Goal: Information Seeking & Learning: Learn about a topic

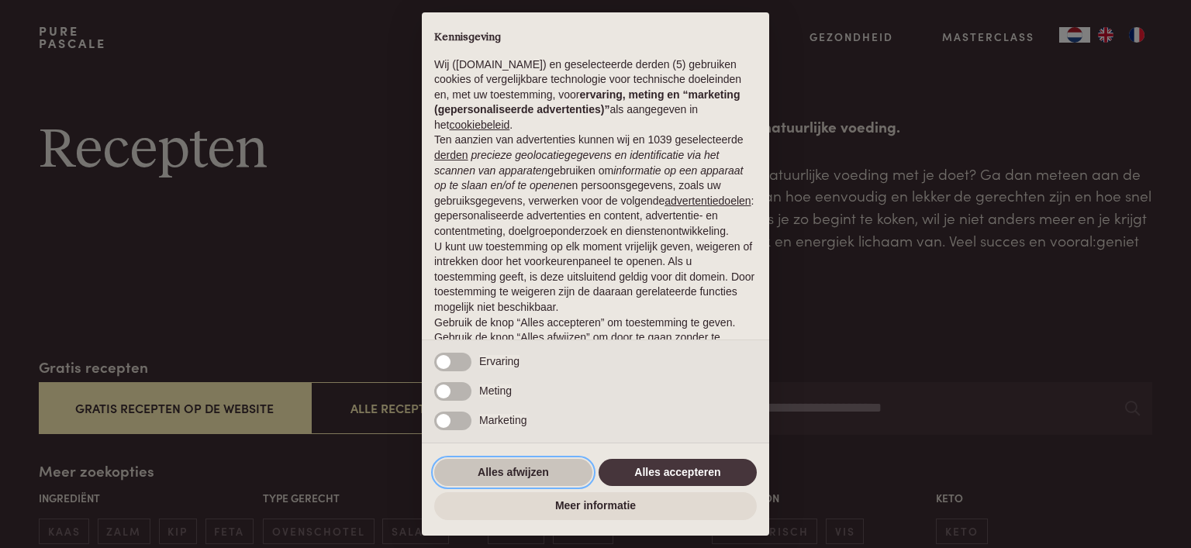
click at [526, 474] on button "Alles afwijzen" at bounding box center [513, 473] width 158 height 28
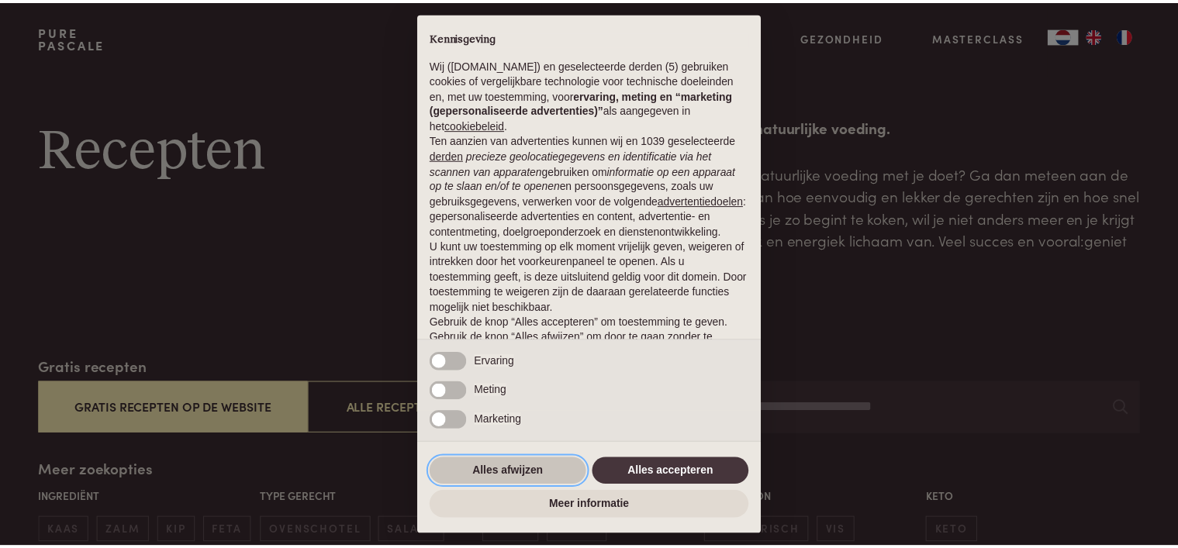
scroll to position [74, 0]
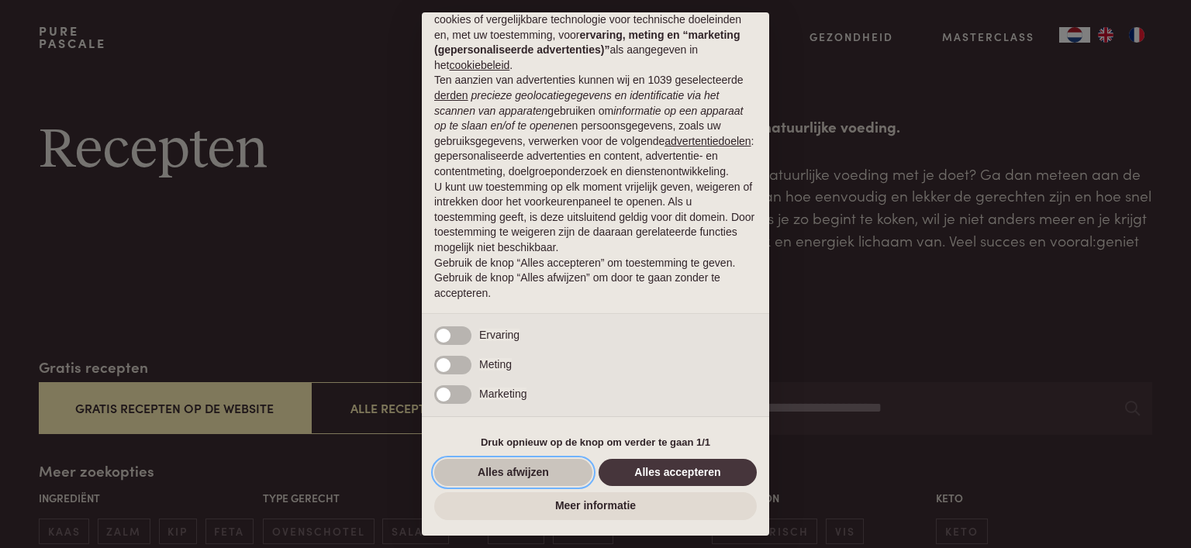
click at [568, 471] on button "Alles afwijzen" at bounding box center [513, 473] width 158 height 28
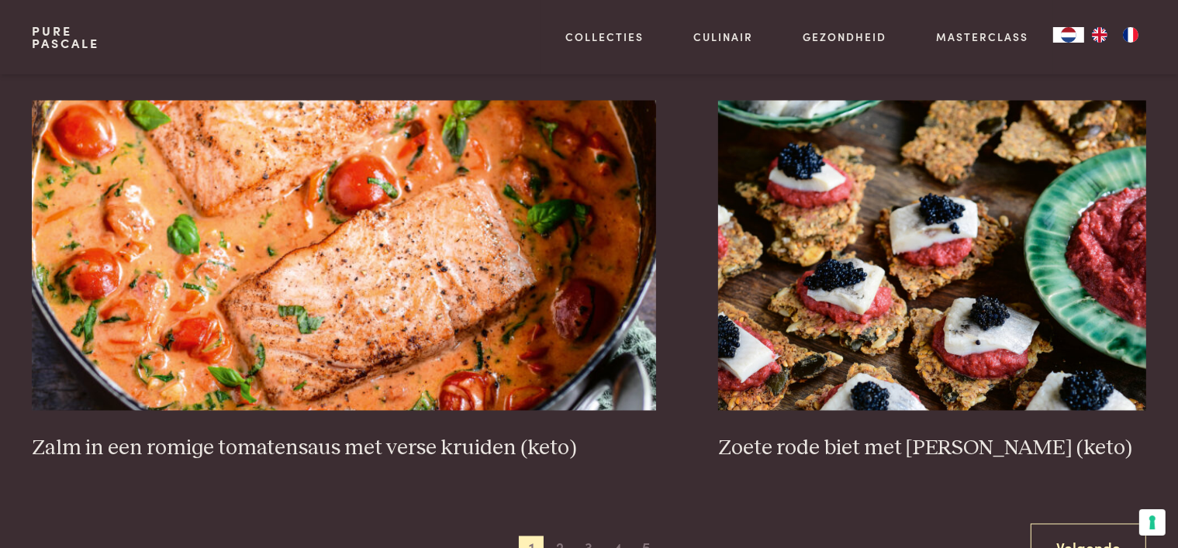
scroll to position [2792, 0]
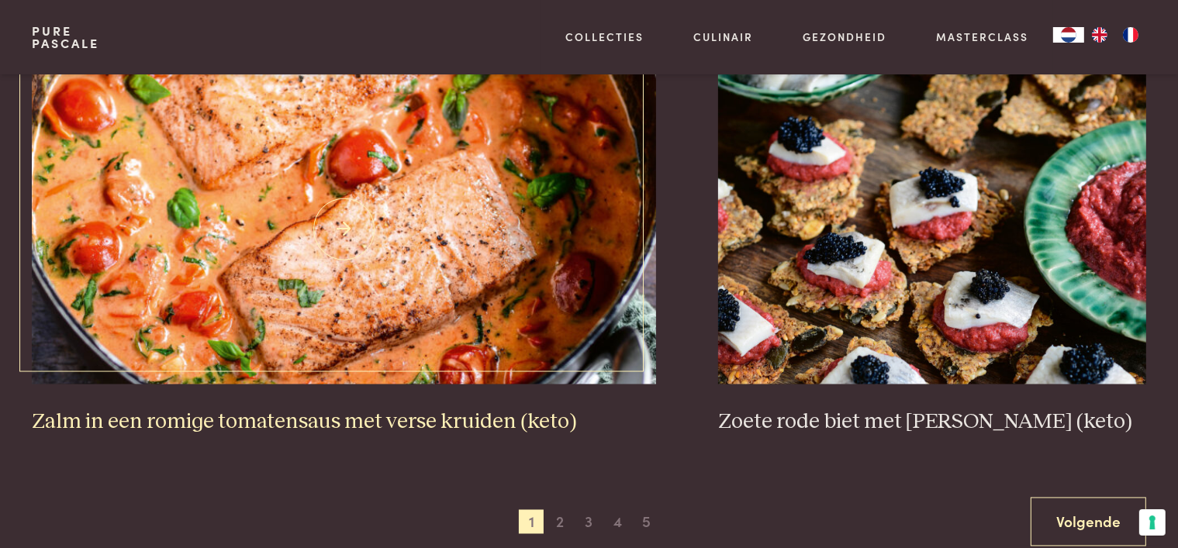
click at [375, 330] on img at bounding box center [344, 229] width 624 height 310
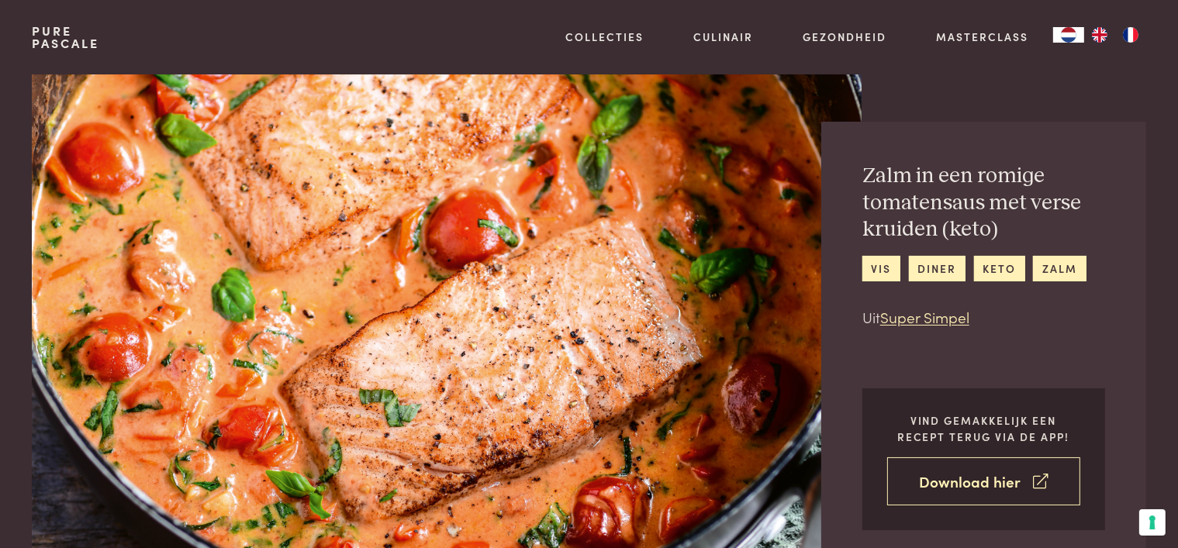
click at [952, 485] on link "Download hier" at bounding box center [983, 481] width 193 height 49
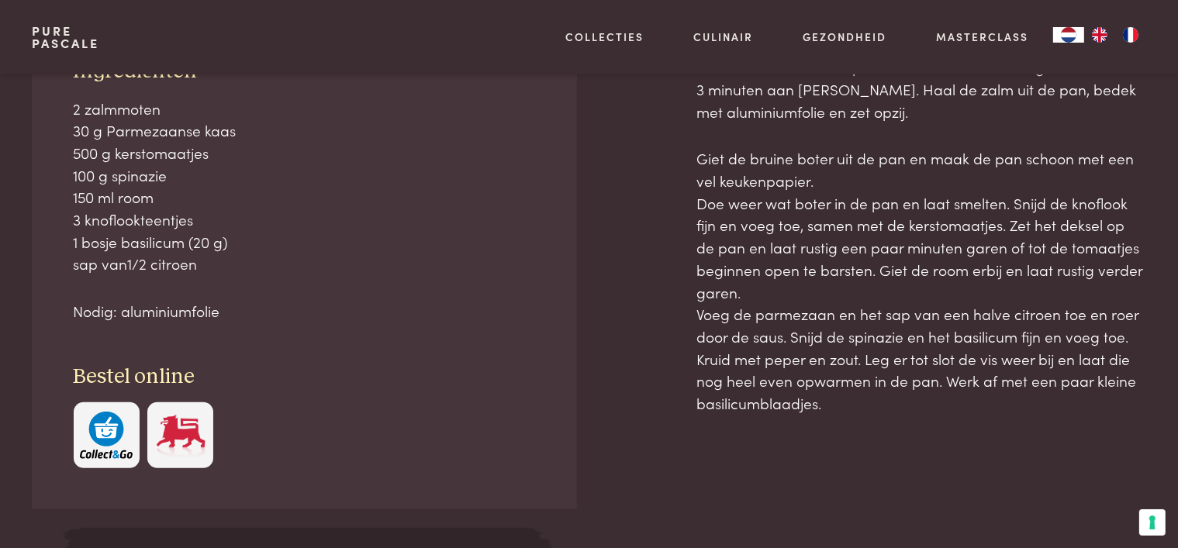
scroll to position [775, 0]
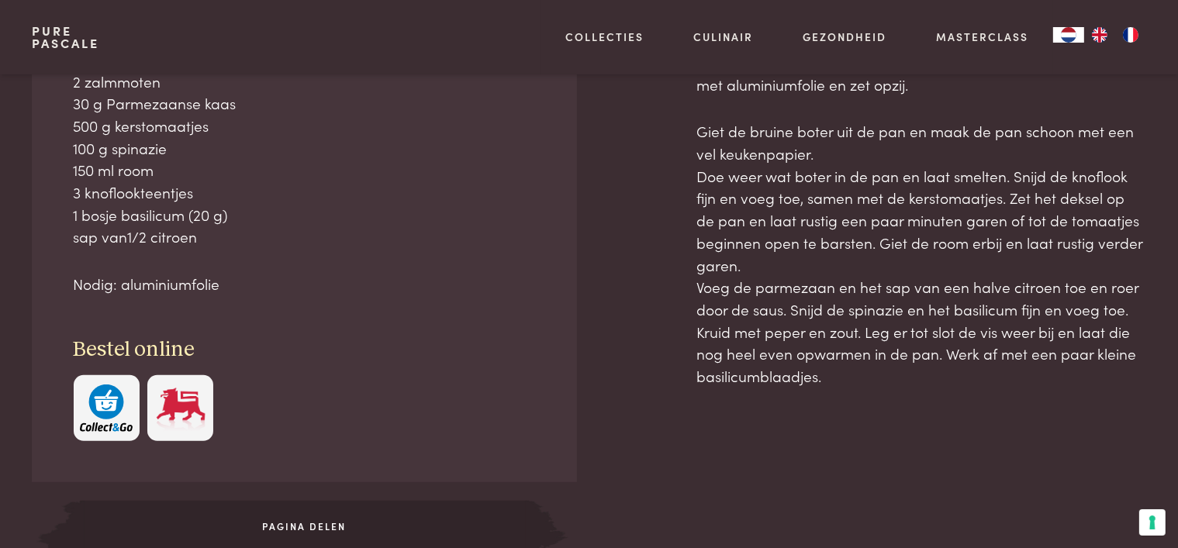
click at [116, 421] on img "button" at bounding box center [106, 408] width 53 height 47
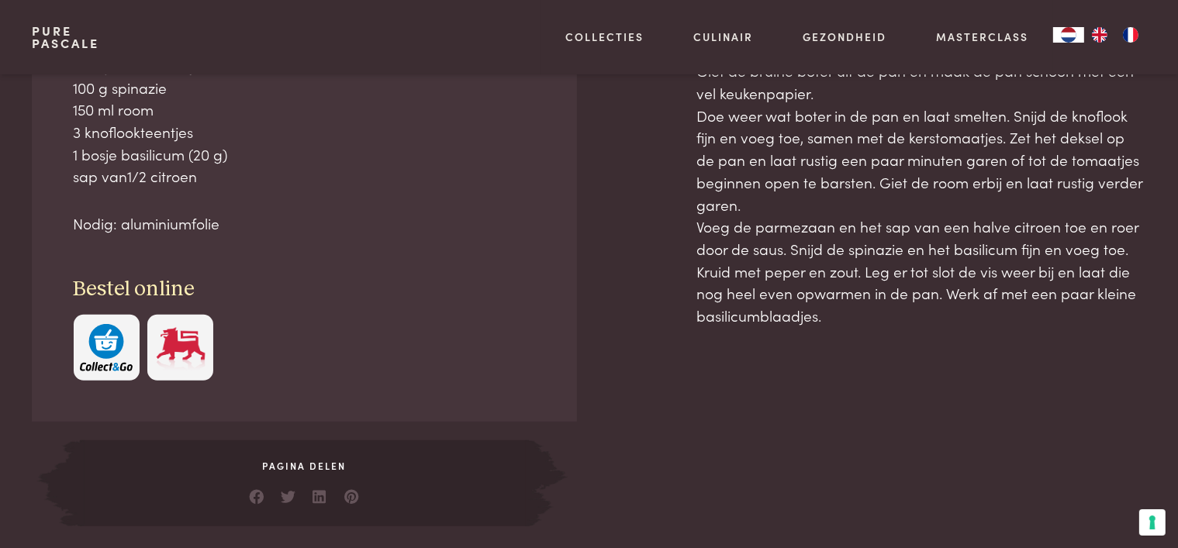
scroll to position [931, 0]
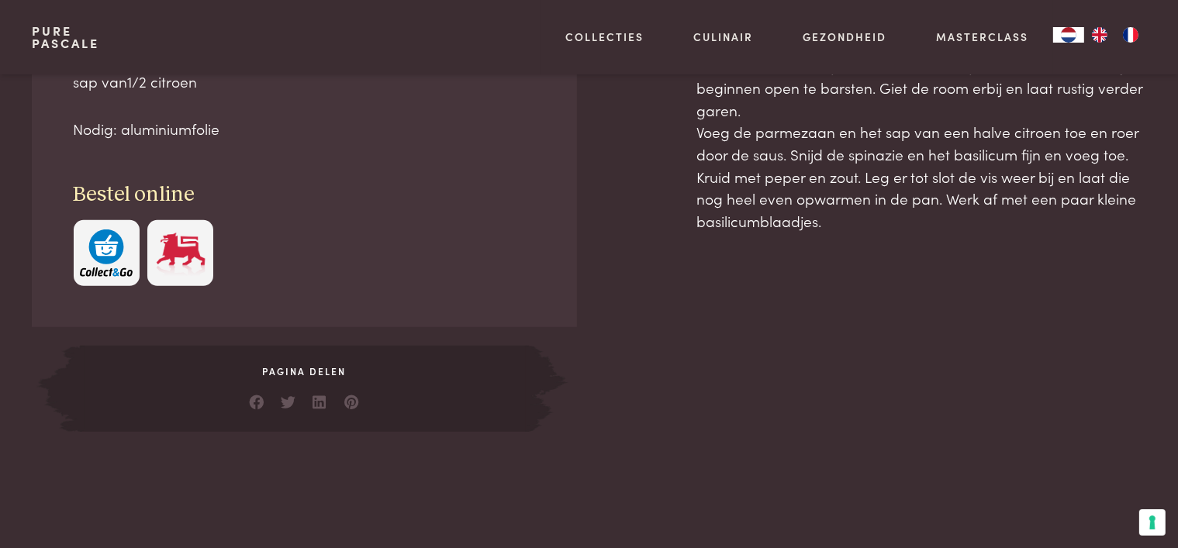
click at [312, 371] on span "Pagina delen" at bounding box center [304, 371] width 448 height 14
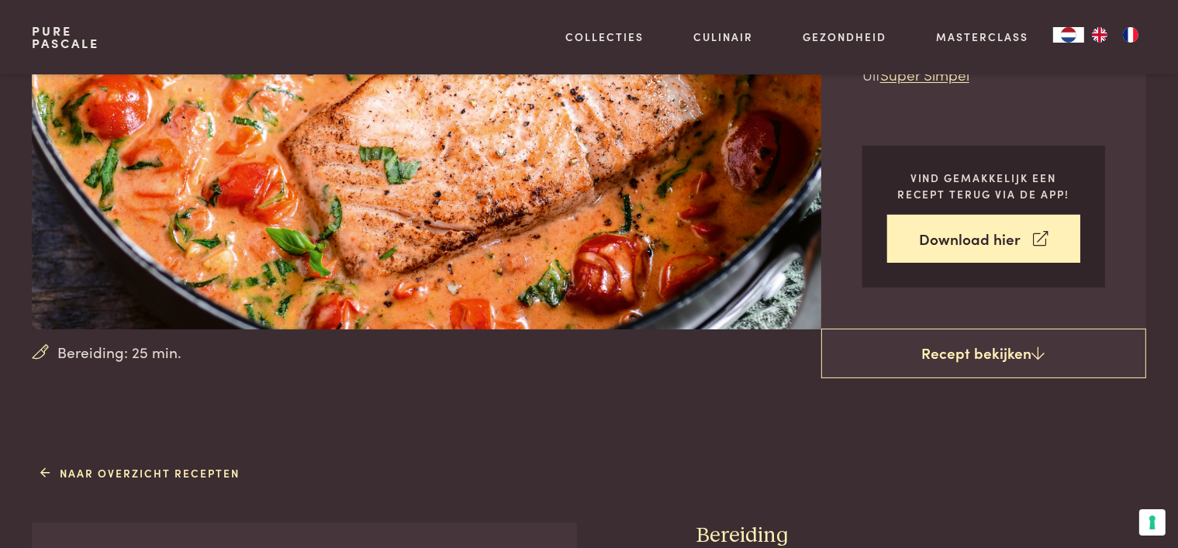
scroll to position [155, 0]
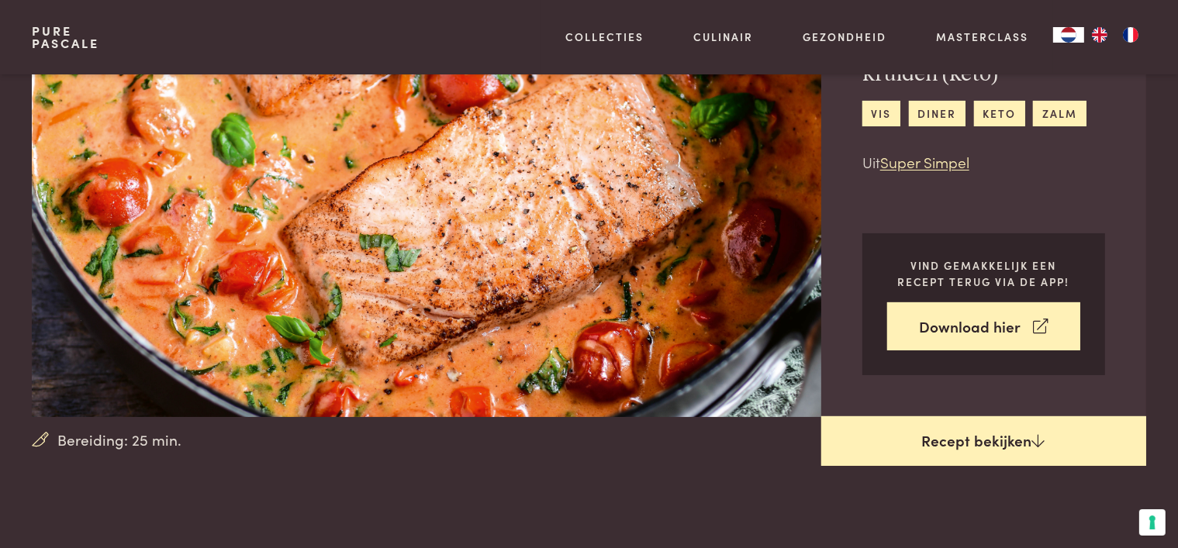
click at [987, 440] on link "Recept bekijken" at bounding box center [983, 441] width 325 height 50
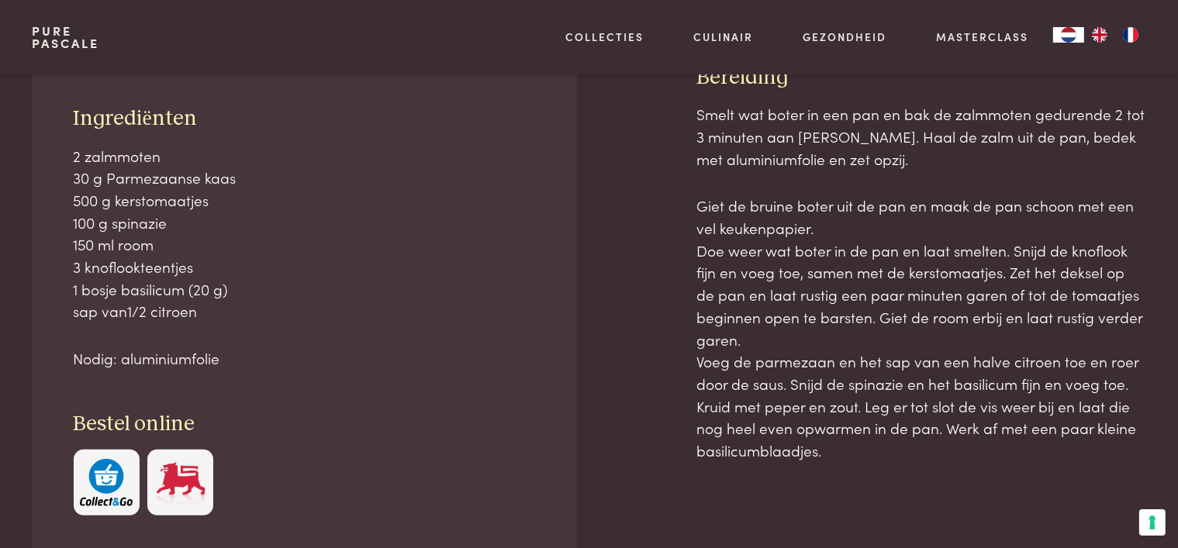
scroll to position [701, 0]
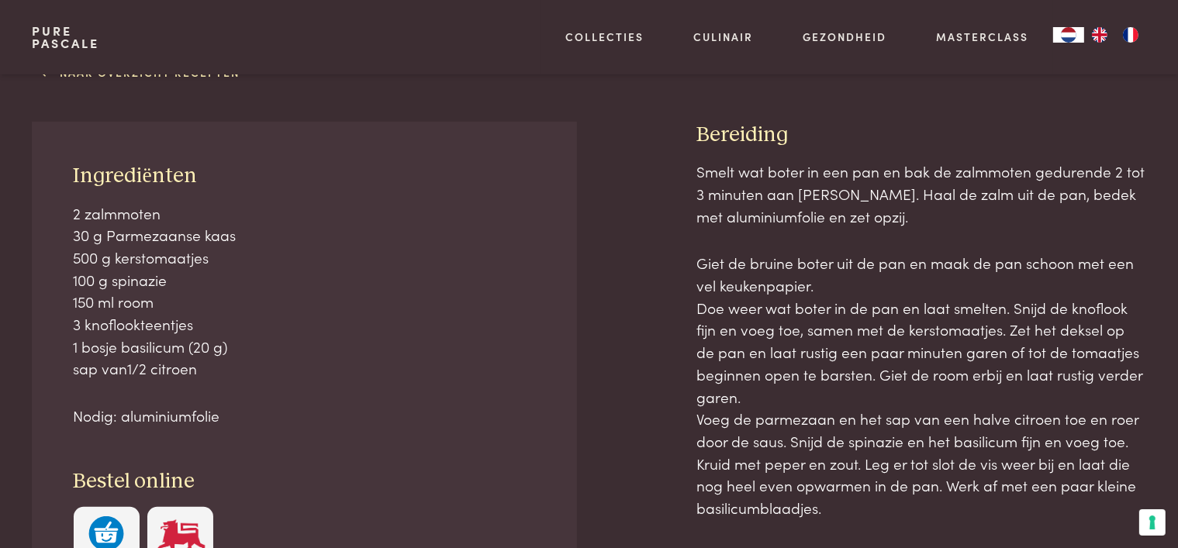
scroll to position [546, 0]
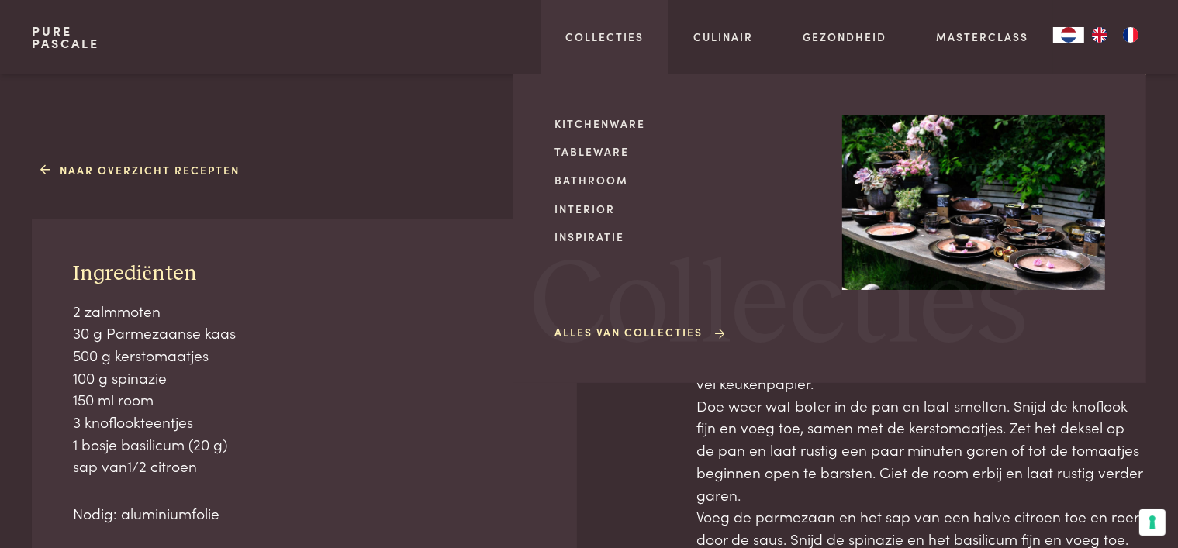
scroll to position [701, 0]
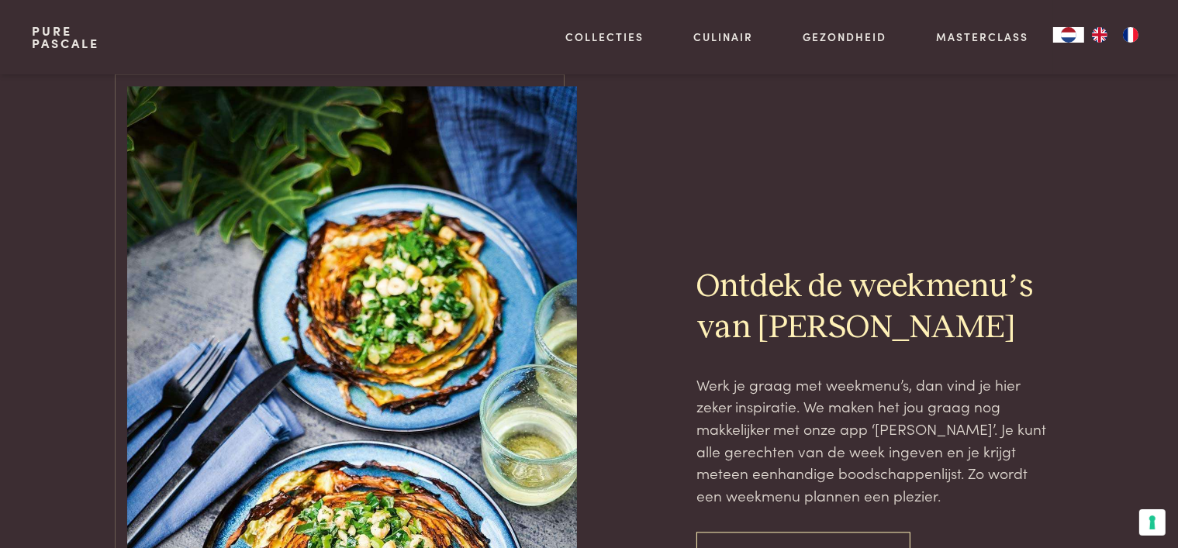
scroll to position [3489, 0]
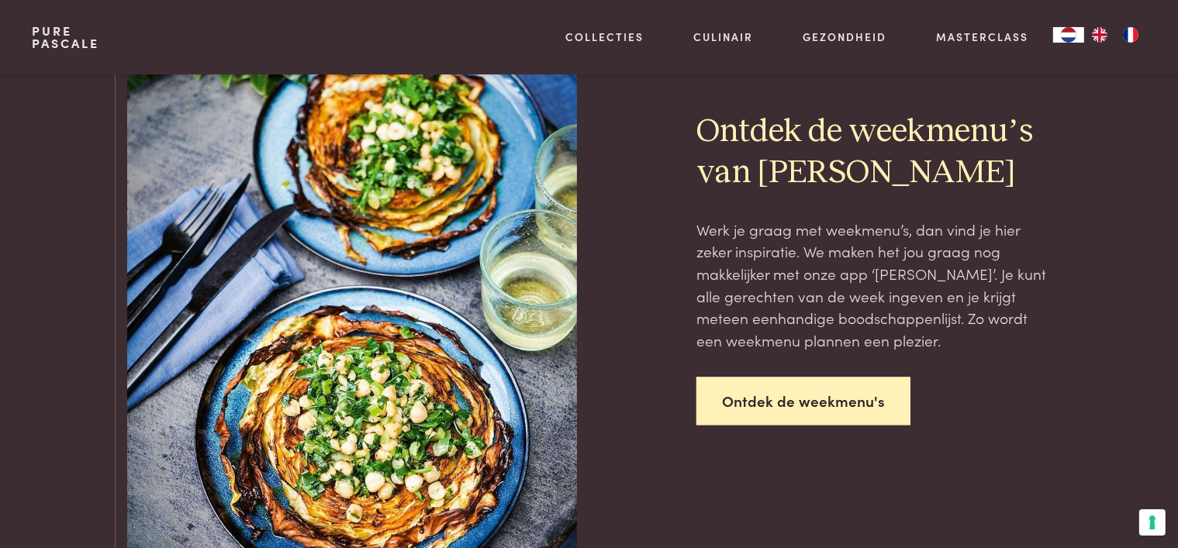
click at [752, 401] on link "Ontdek de weekmenu's" at bounding box center [803, 401] width 214 height 49
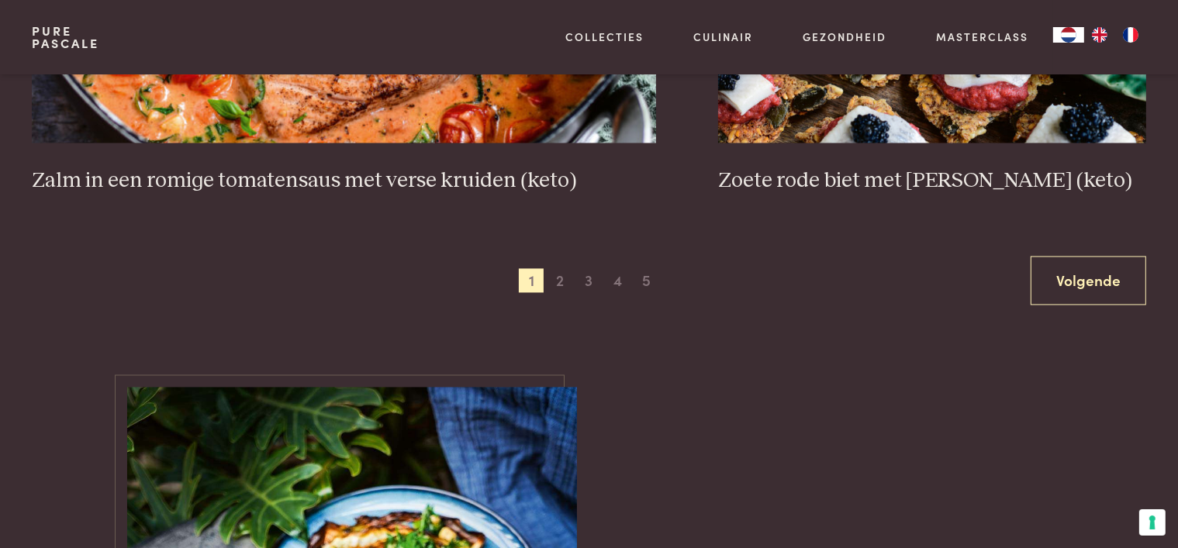
scroll to position [3024, 0]
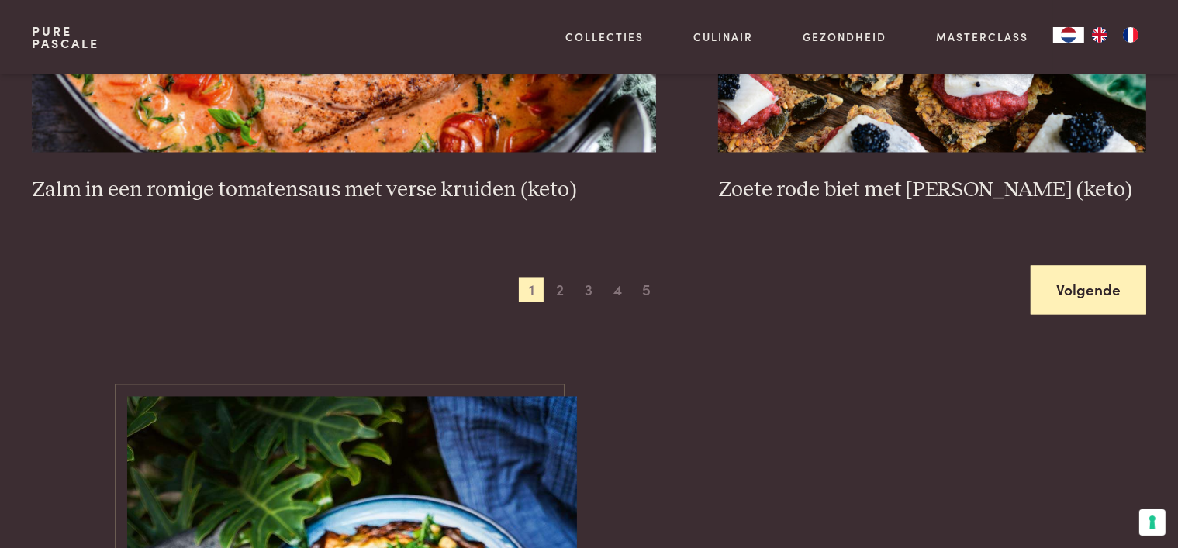
click at [1070, 299] on link "Volgende" at bounding box center [1089, 289] width 116 height 49
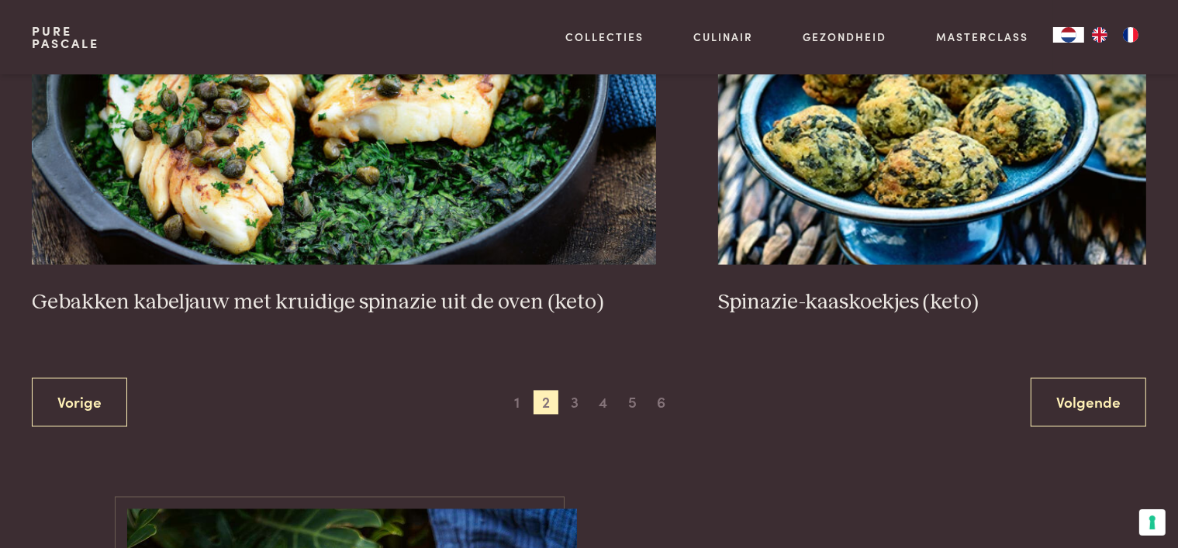
scroll to position [3147, 0]
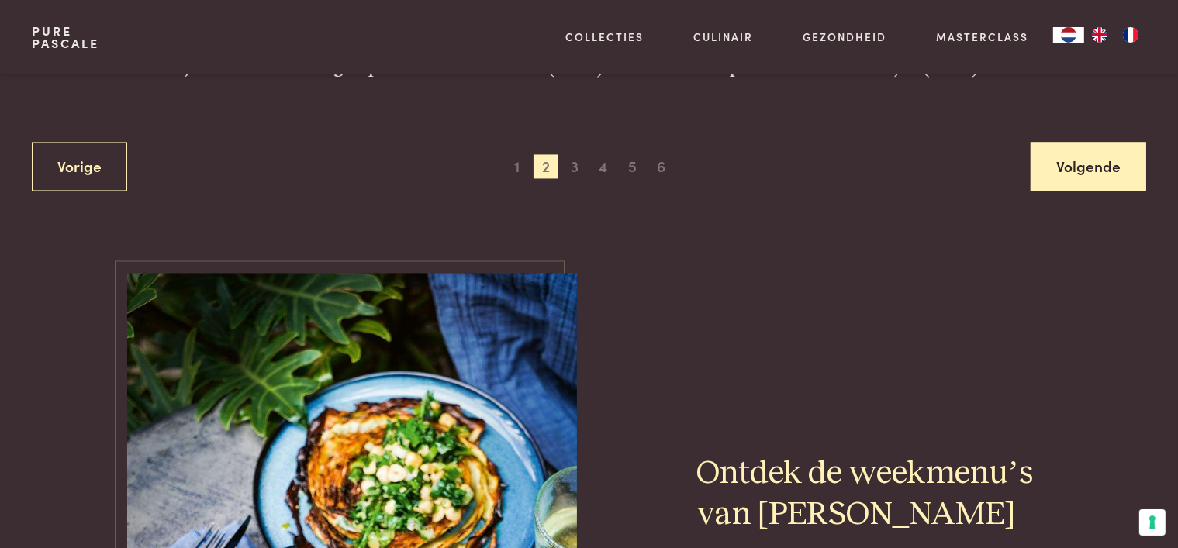
click at [1089, 162] on link "Volgende" at bounding box center [1089, 166] width 116 height 49
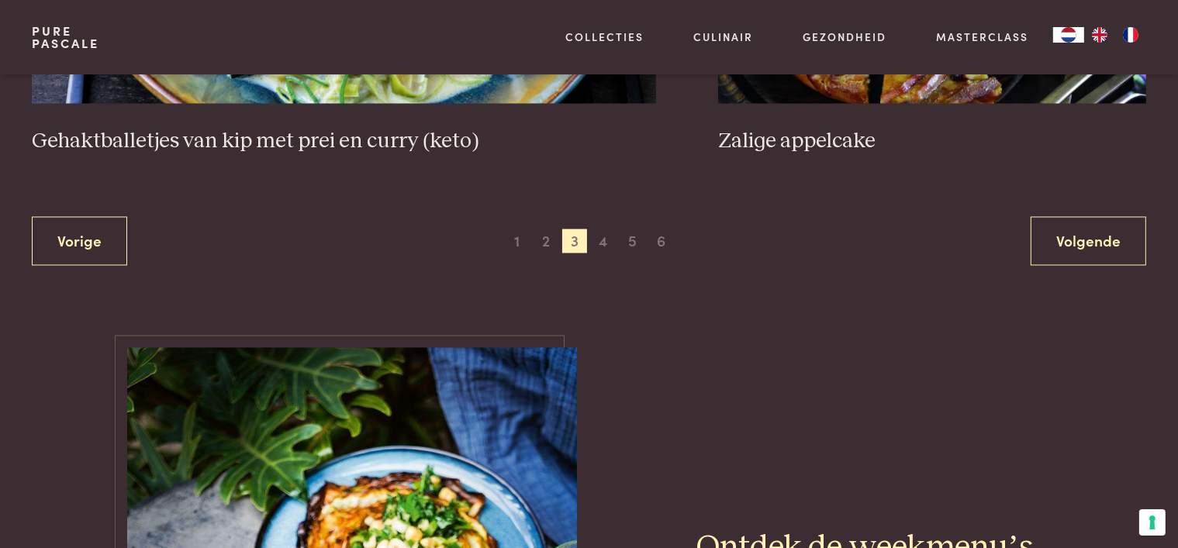
scroll to position [3147, 0]
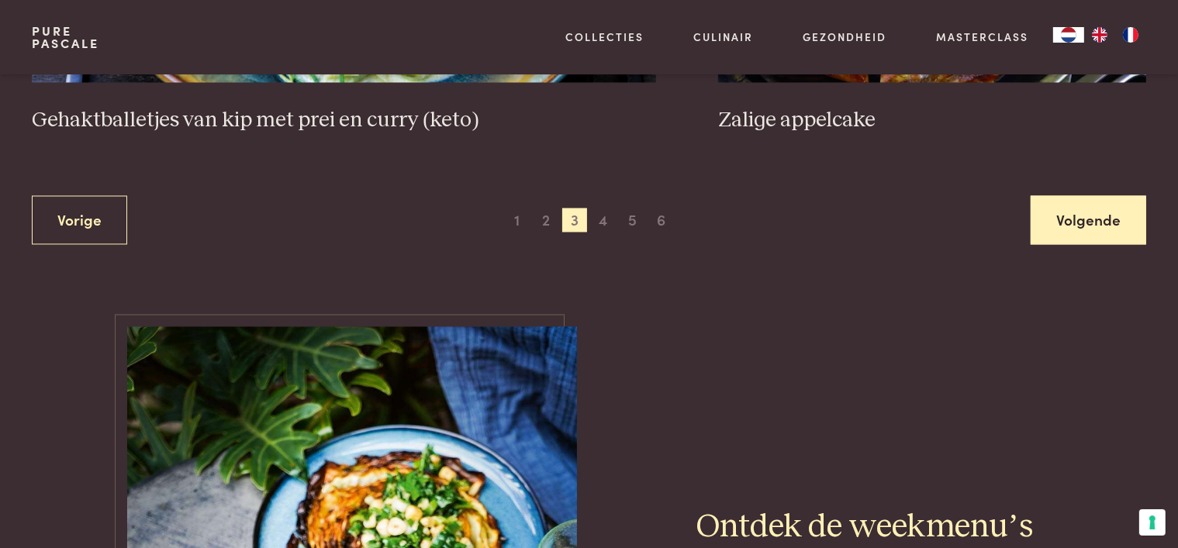
click at [1069, 210] on link "Volgende" at bounding box center [1089, 219] width 116 height 49
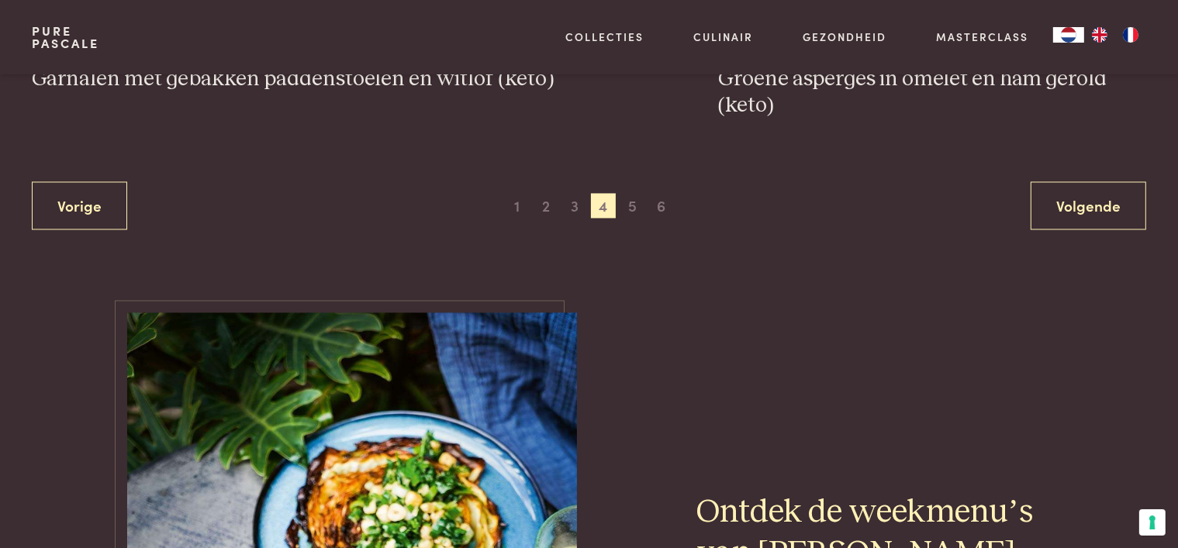
scroll to position [3147, 0]
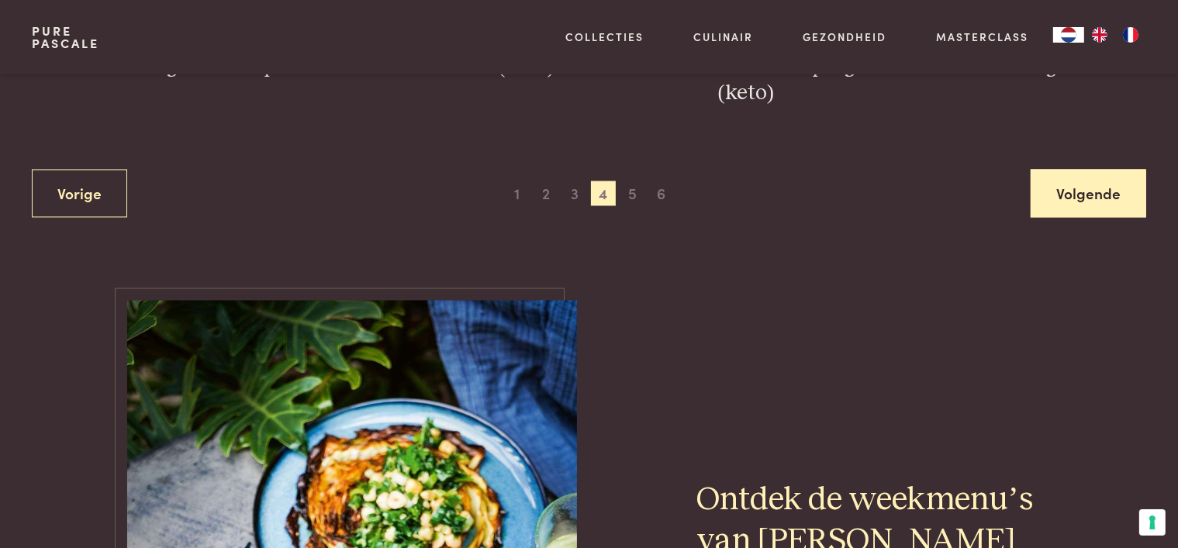
click at [1058, 188] on link "Volgende" at bounding box center [1089, 193] width 116 height 49
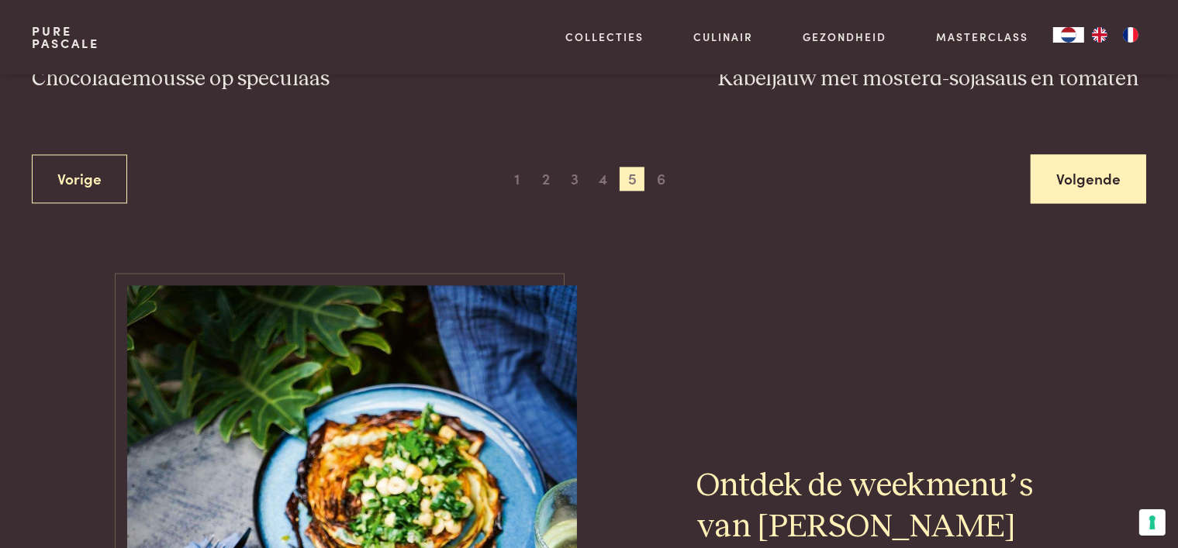
scroll to position [3147, 0]
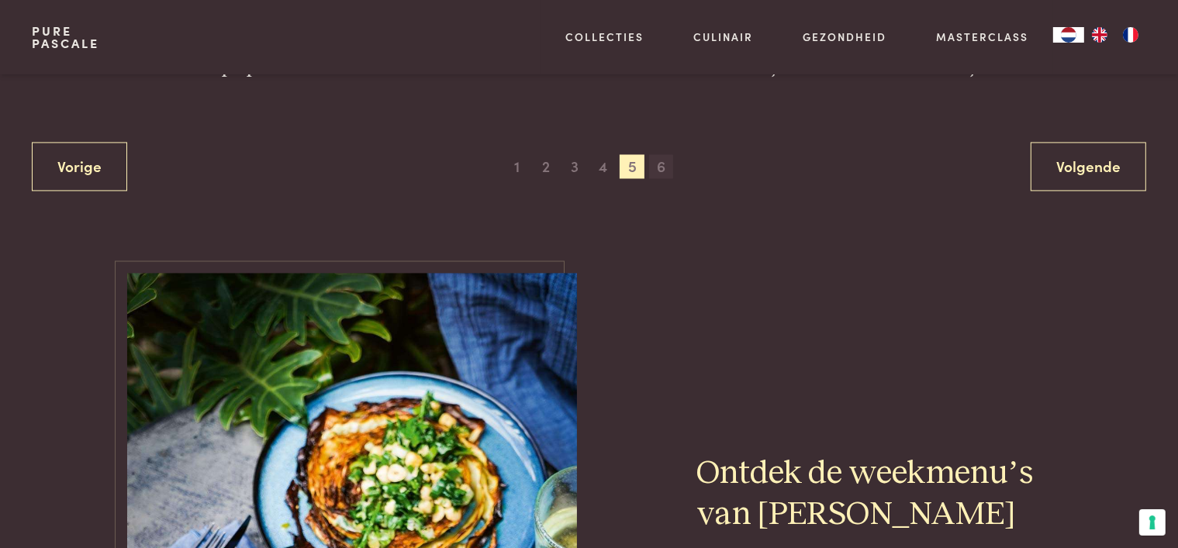
click at [661, 167] on span "6" at bounding box center [661, 166] width 25 height 25
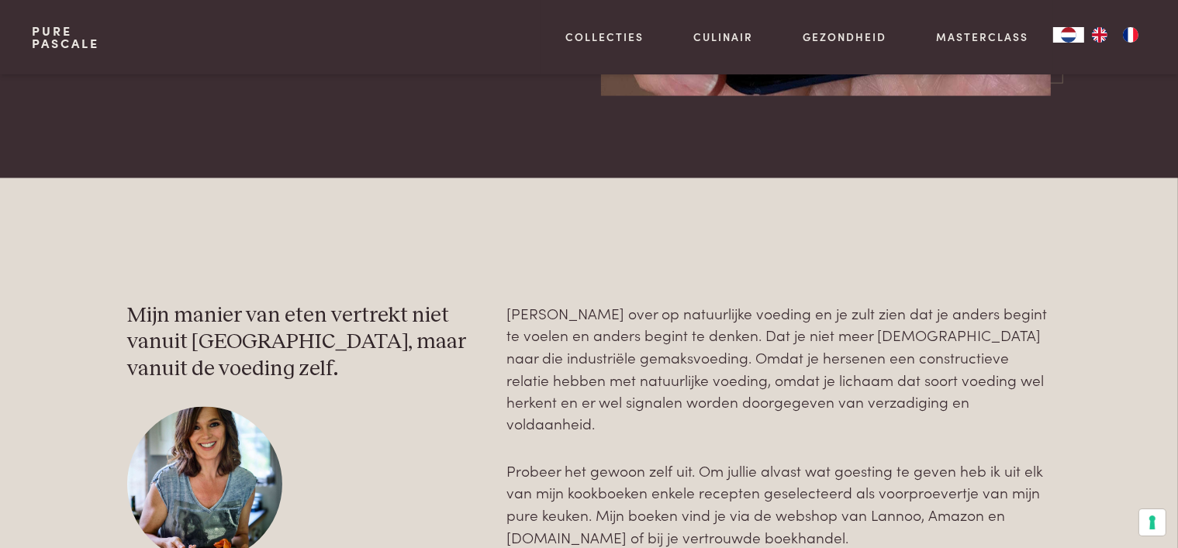
scroll to position [2760, 0]
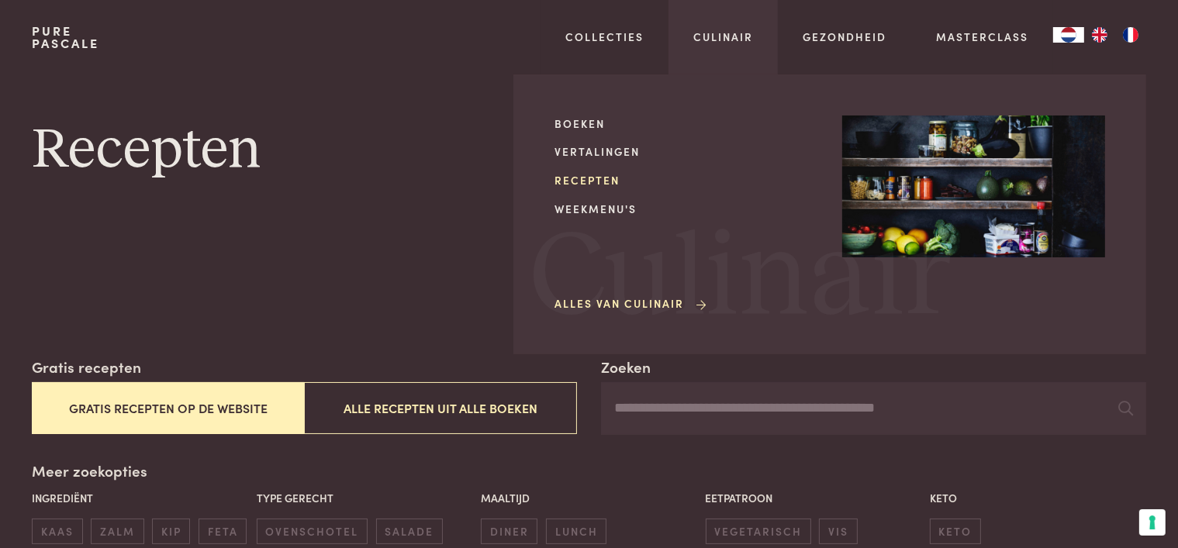
click at [605, 175] on link "Recepten" at bounding box center [685, 180] width 263 height 16
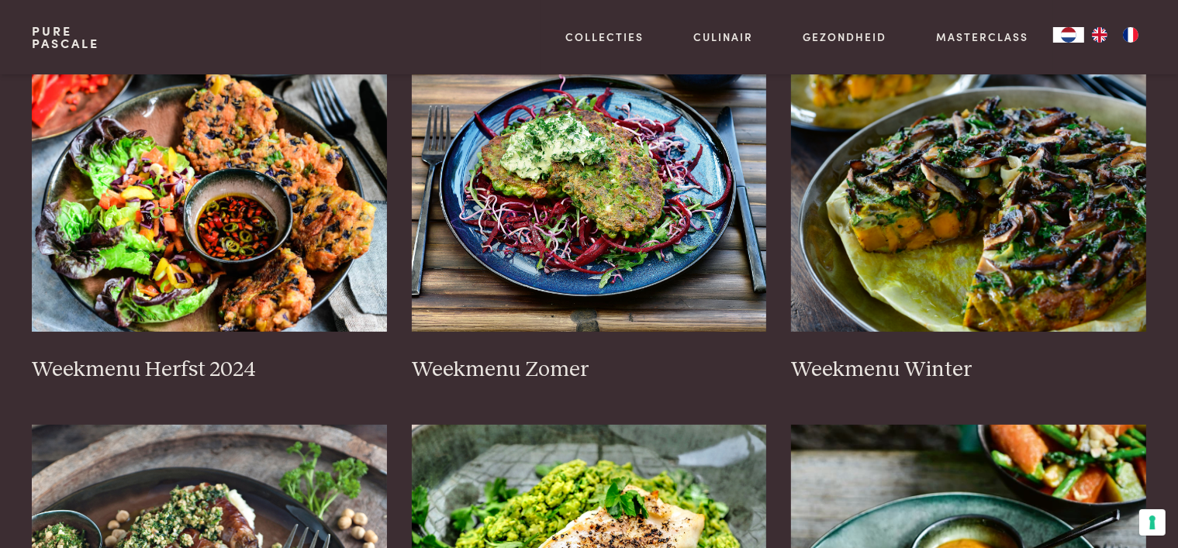
scroll to position [388, 0]
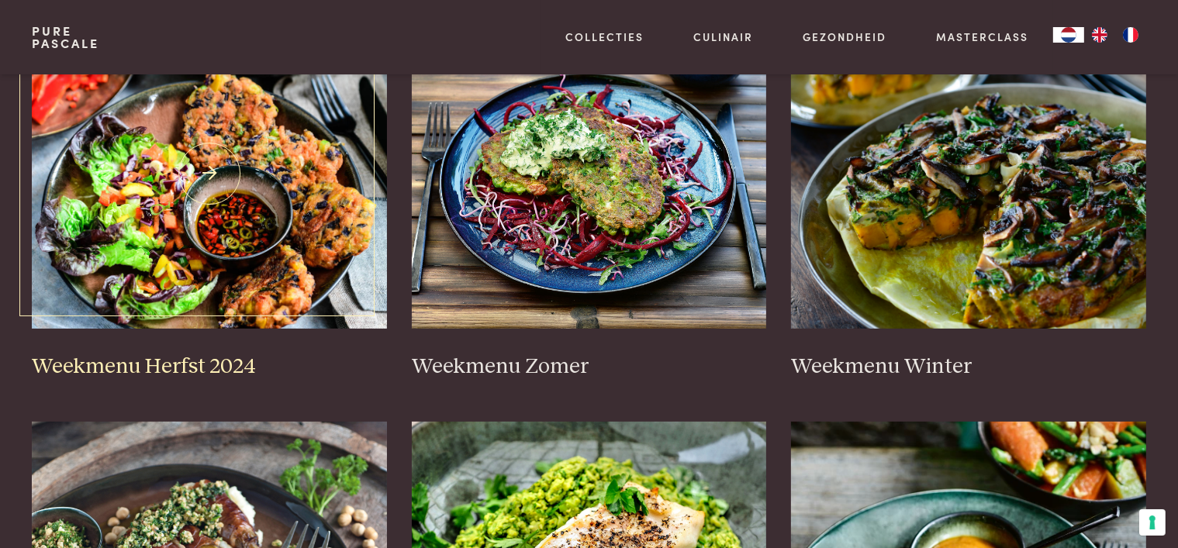
click at [239, 366] on h3 "Weekmenu Herfst 2024" at bounding box center [209, 367] width 355 height 27
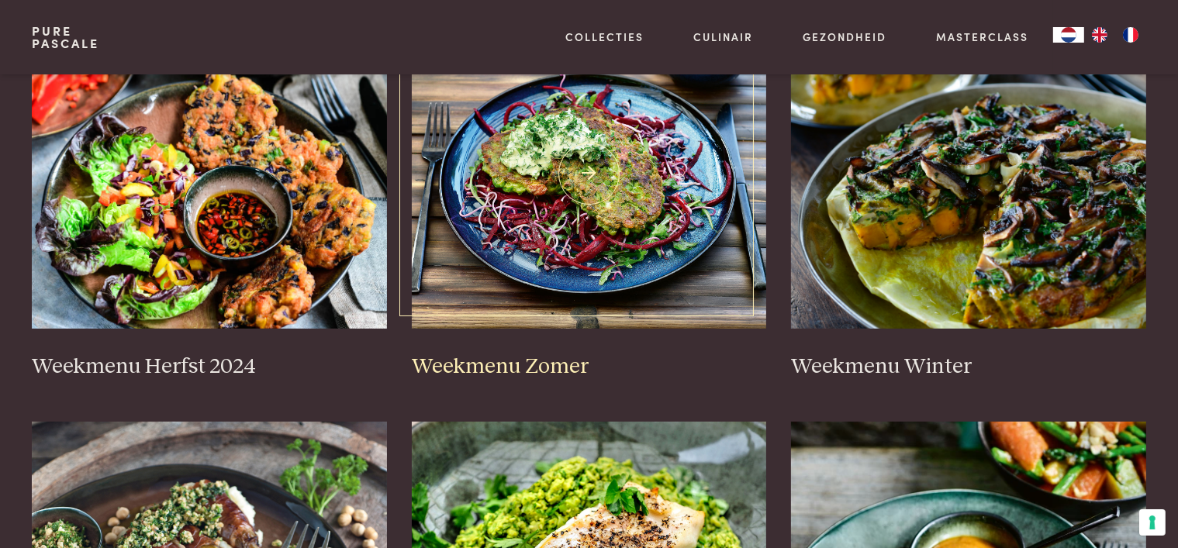
click at [547, 359] on h3 "Weekmenu Zomer" at bounding box center [589, 367] width 355 height 27
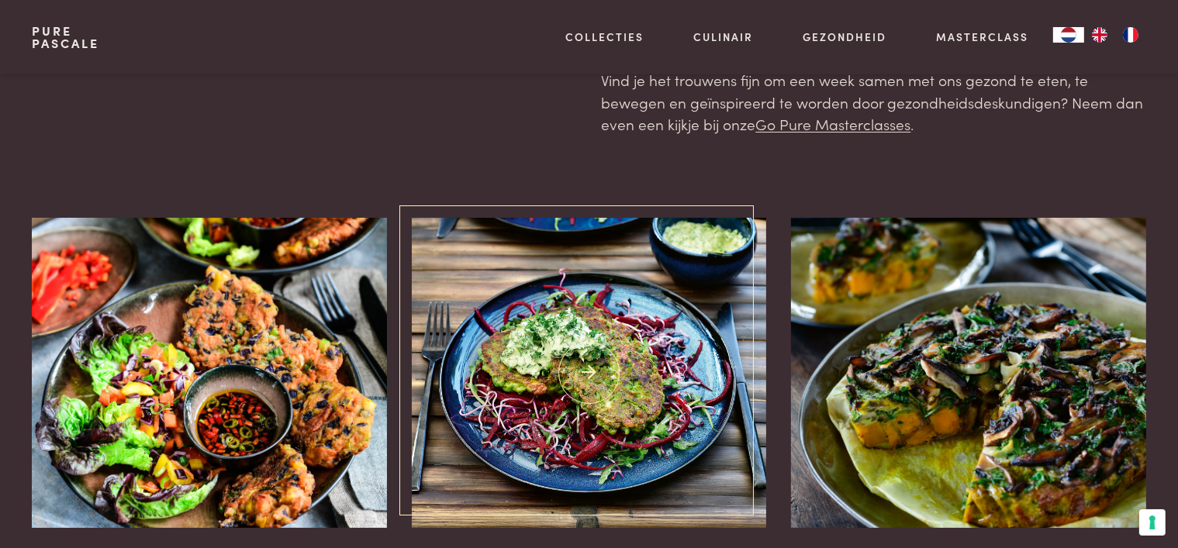
scroll to position [0, 0]
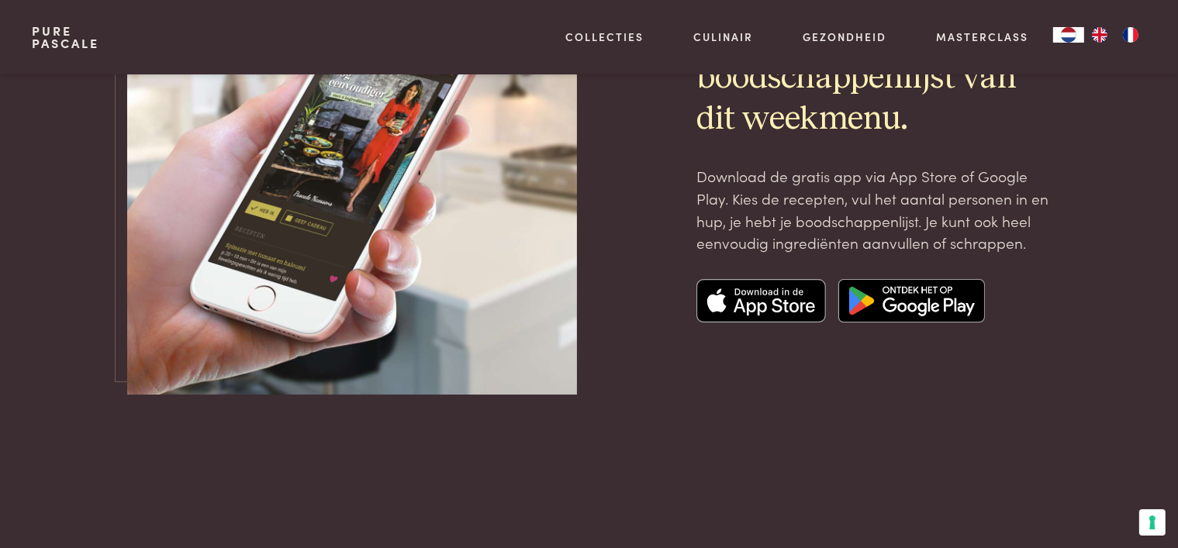
scroll to position [5273, 0]
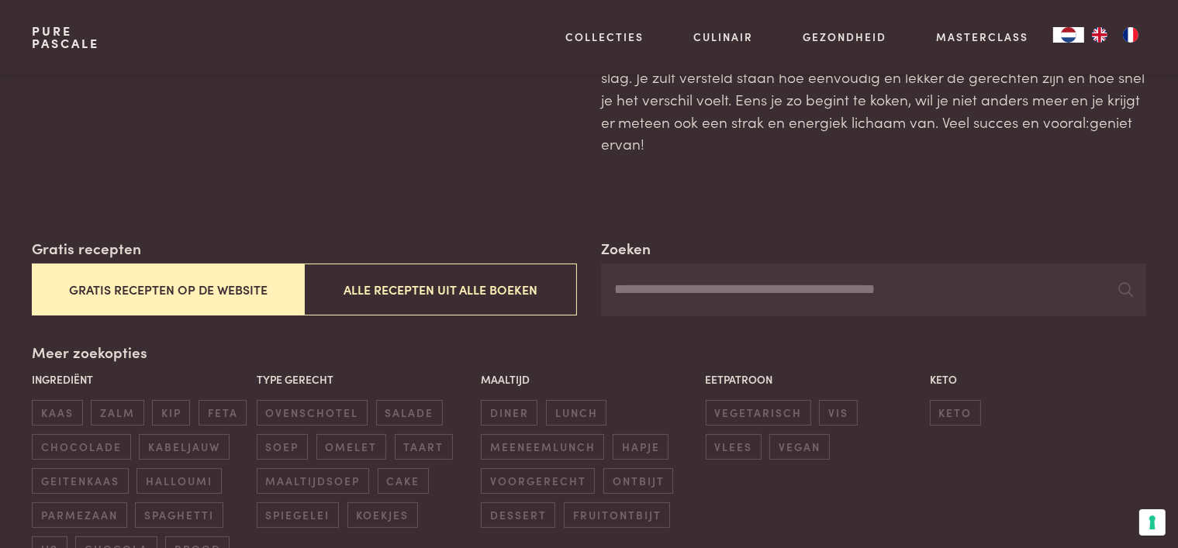
scroll to position [233, 0]
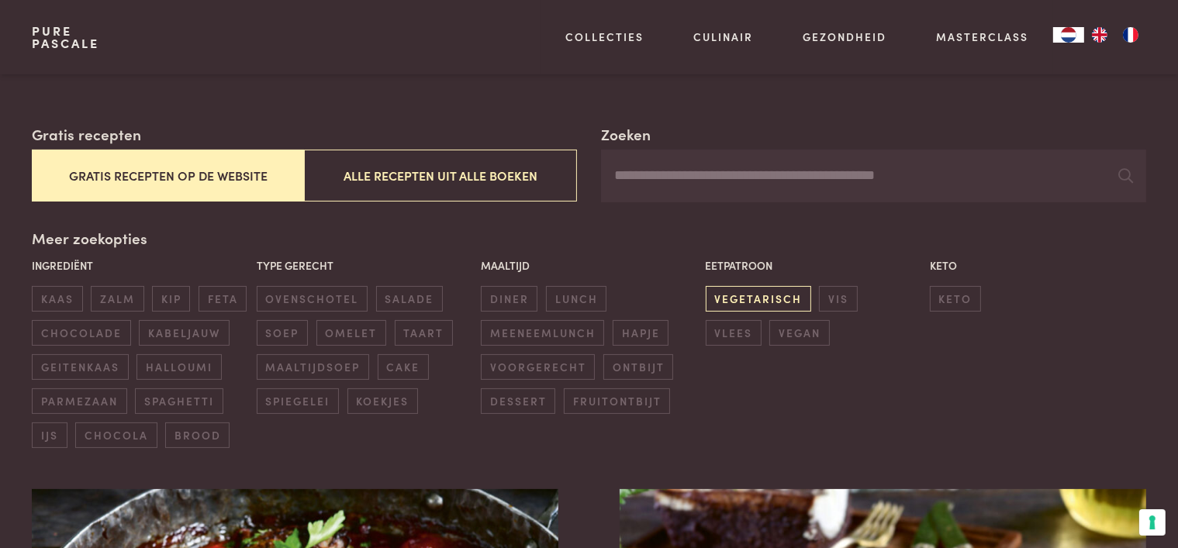
click at [745, 306] on span "vegetarisch" at bounding box center [758, 299] width 105 height 26
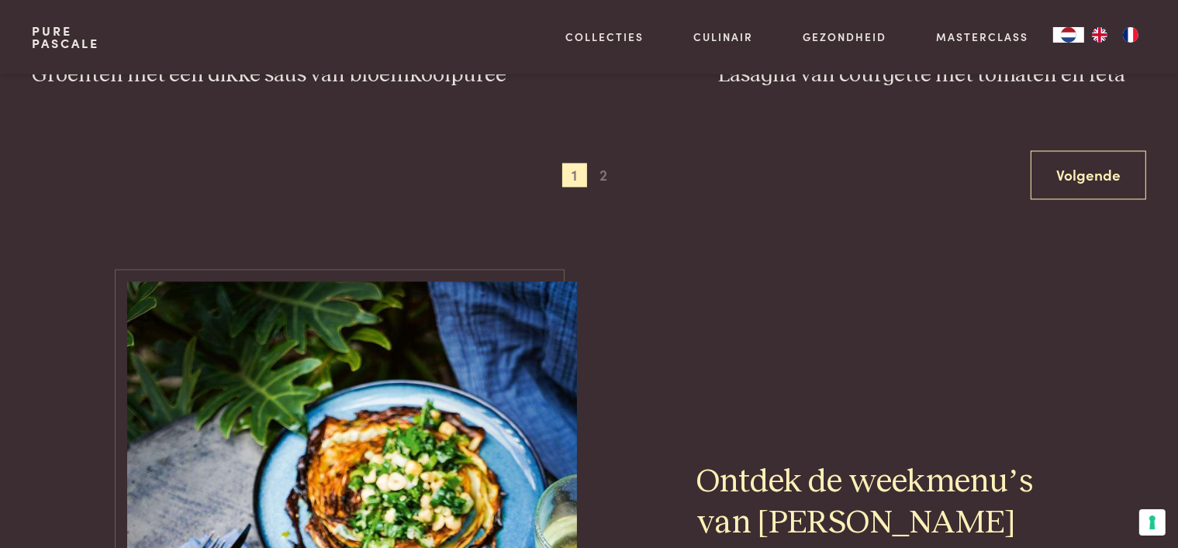
scroll to position [3147, 0]
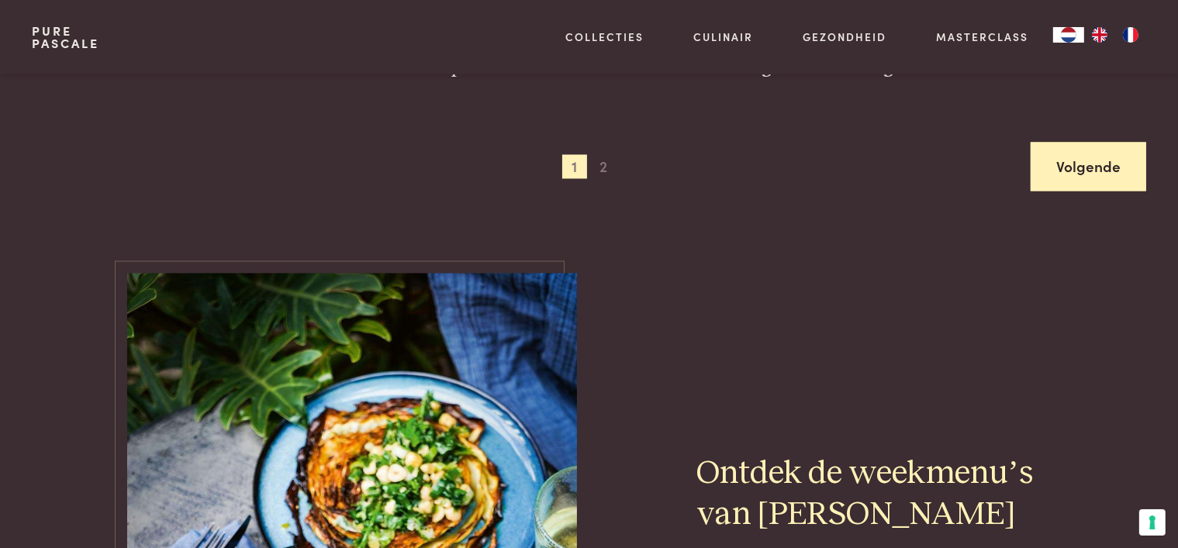
click at [1098, 166] on link "Volgende" at bounding box center [1089, 166] width 116 height 49
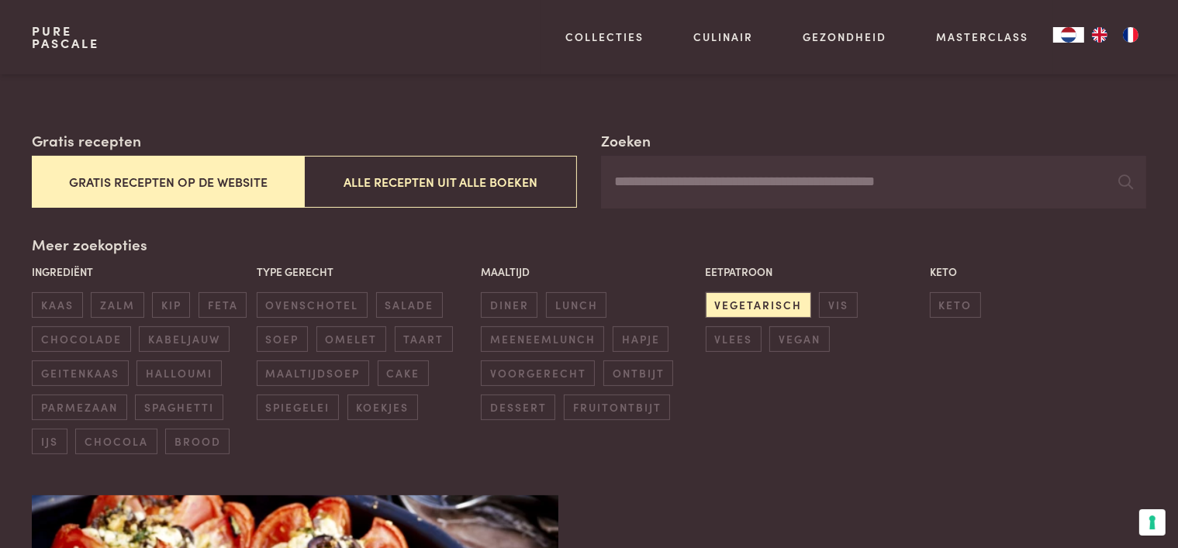
scroll to position [310, 0]
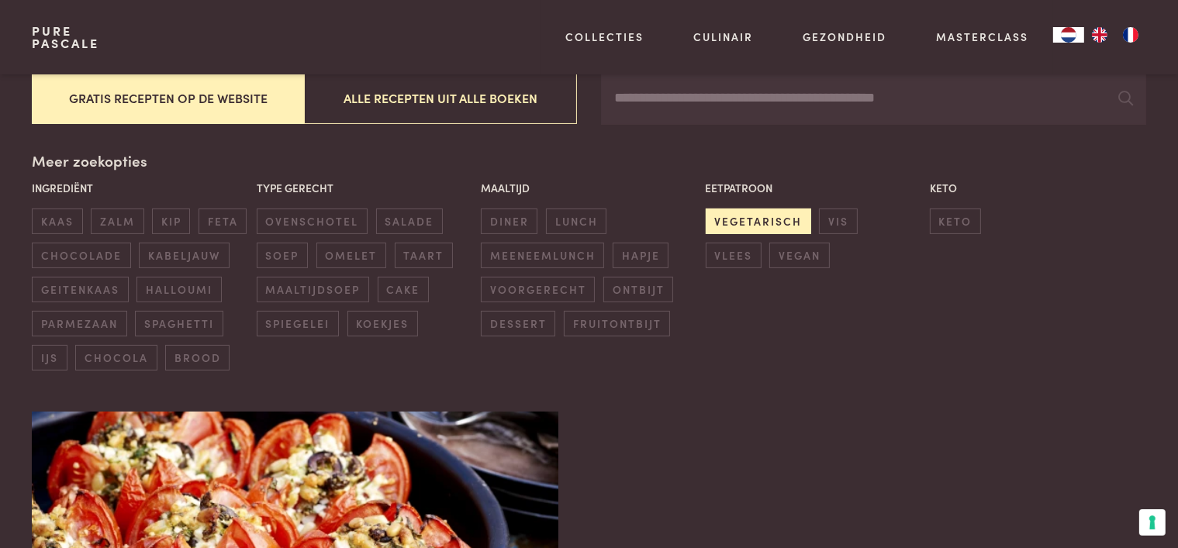
click at [741, 226] on span "vegetarisch" at bounding box center [758, 222] width 105 height 26
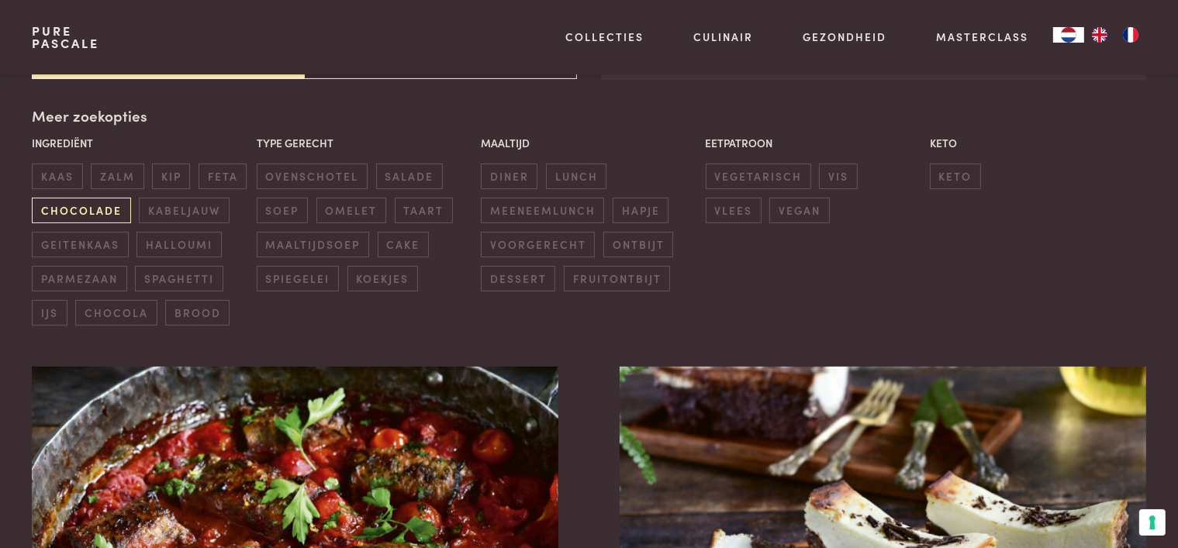
scroll to position [356, 0]
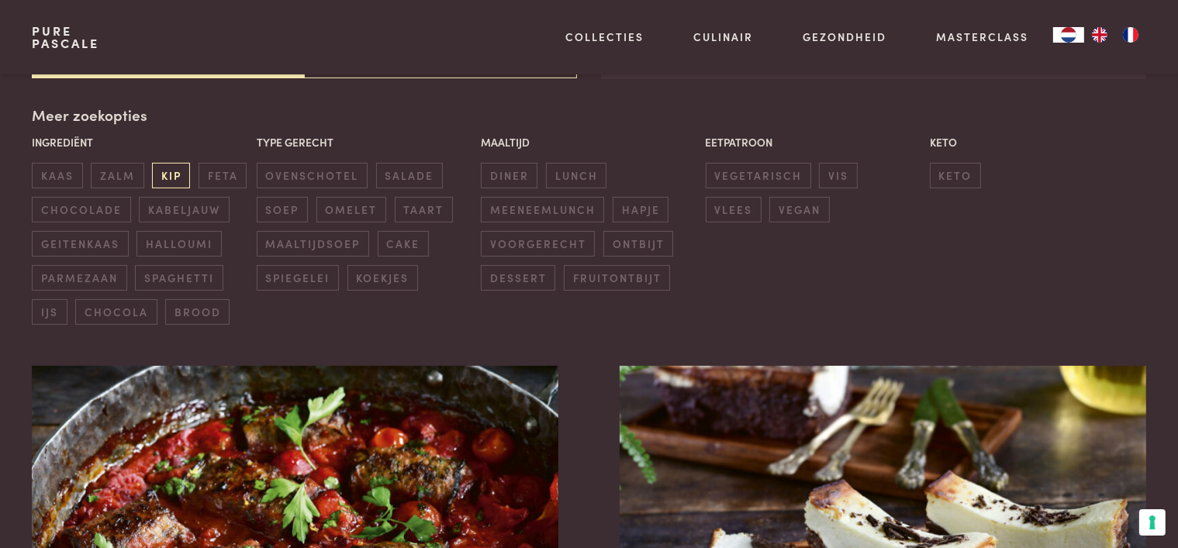
click at [171, 179] on span "kip" at bounding box center [171, 176] width 38 height 26
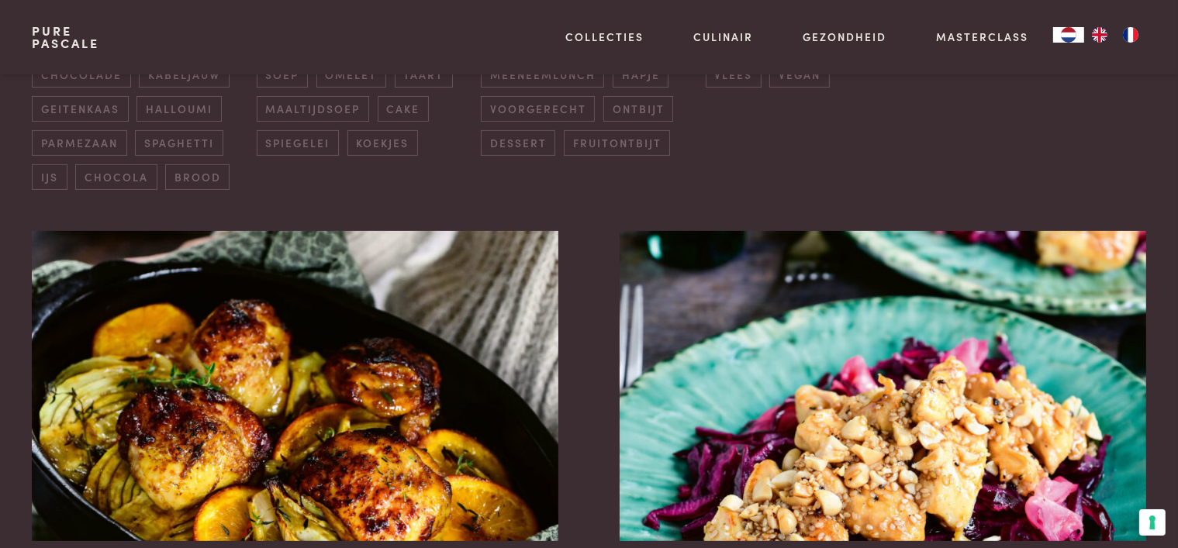
scroll to position [356, 0]
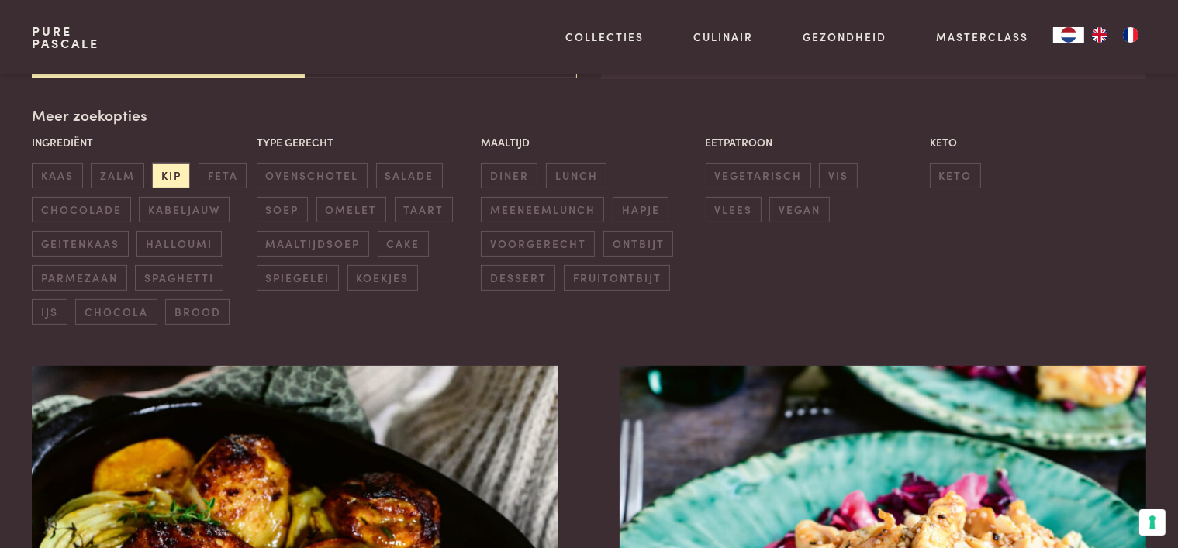
click at [90, 112] on div "Meer zoekopties Ingrediënt kaas zalm kip feta chocolade kabeljauw geitenkaas ha…" at bounding box center [588, 214] width 1113 height 221
click at [175, 171] on span "kip" at bounding box center [171, 176] width 38 height 26
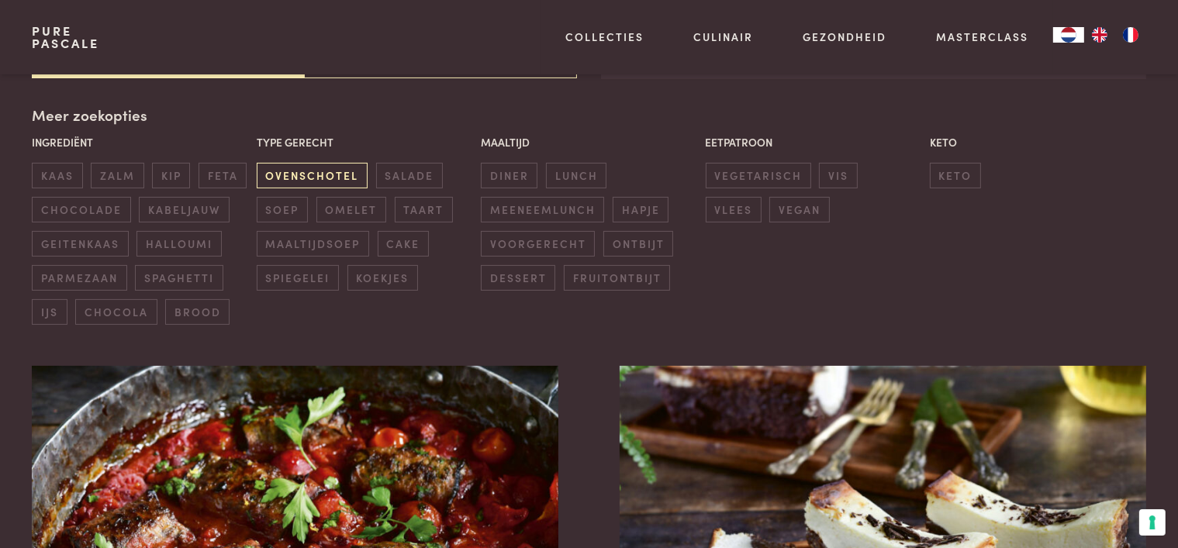
click at [306, 170] on span "ovenschotel" at bounding box center [312, 176] width 111 height 26
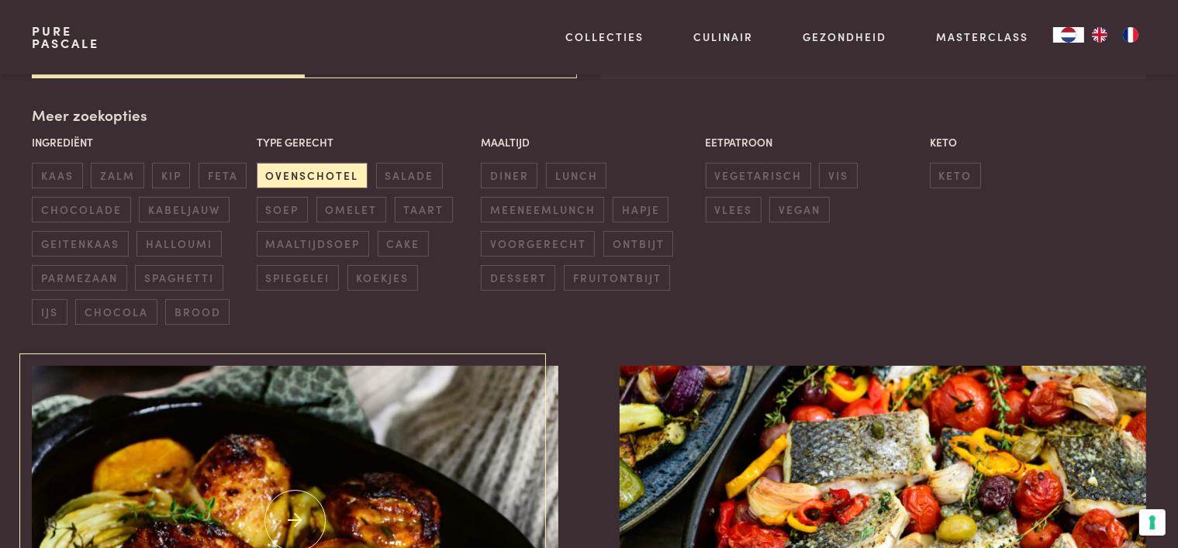
scroll to position [278, 0]
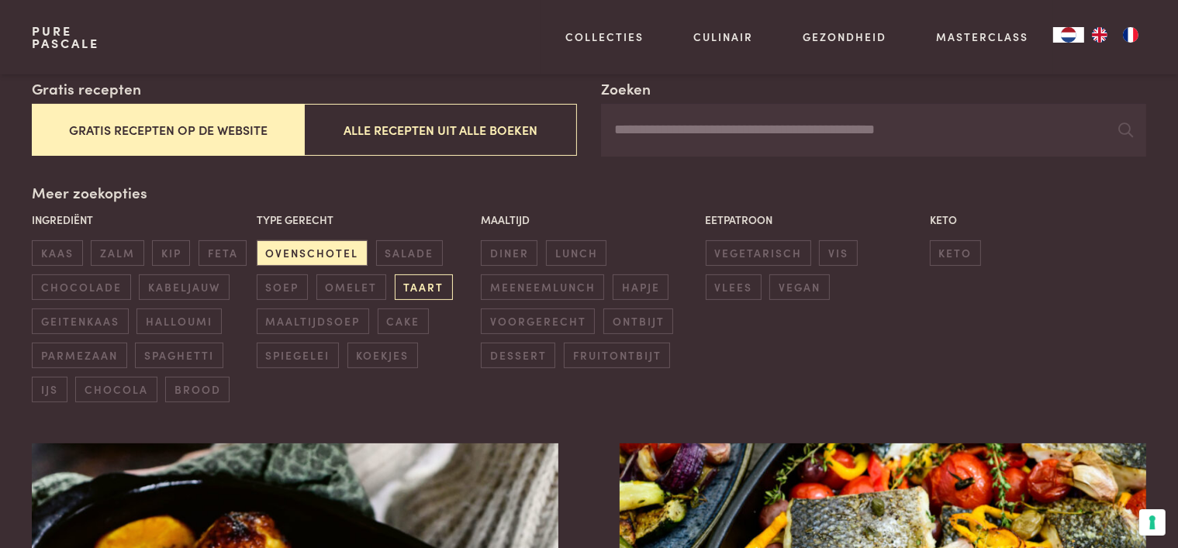
click at [433, 290] on span "taart" at bounding box center [424, 287] width 58 height 26
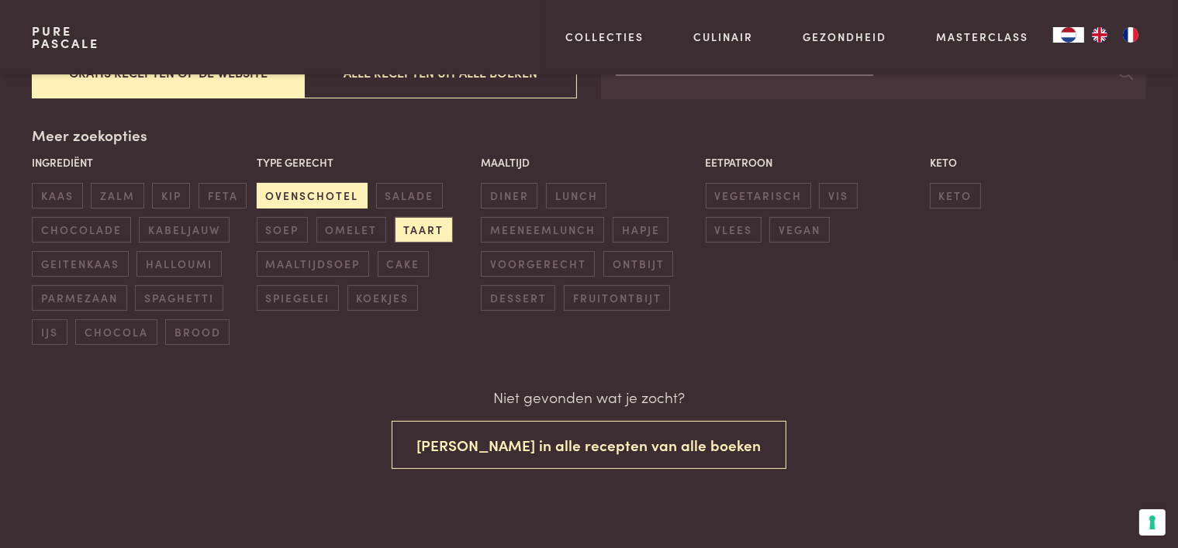
click at [330, 199] on span "ovenschotel" at bounding box center [312, 196] width 111 height 26
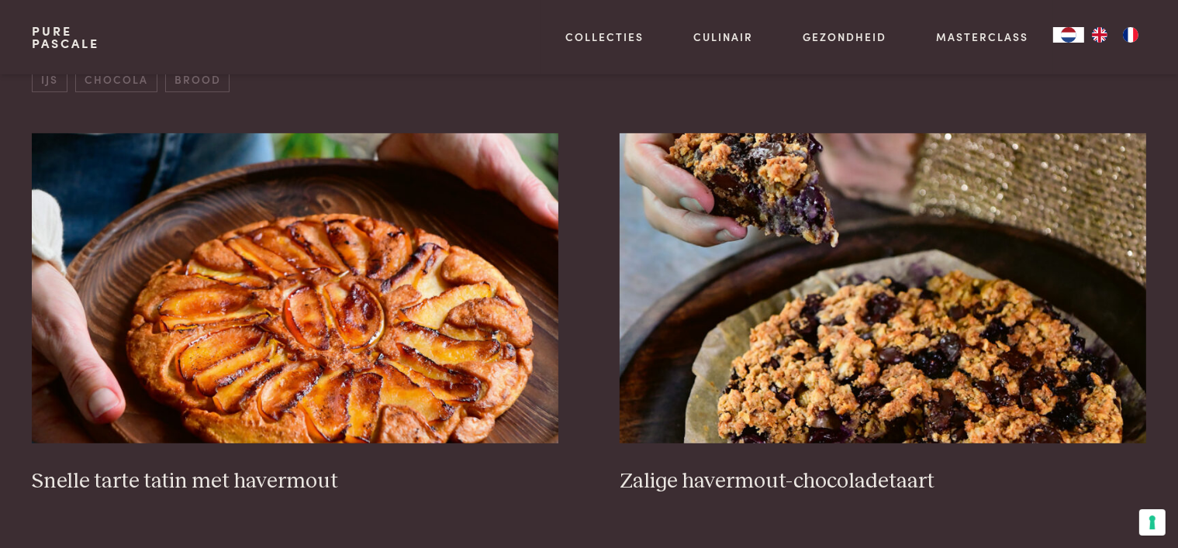
scroll to position [201, 0]
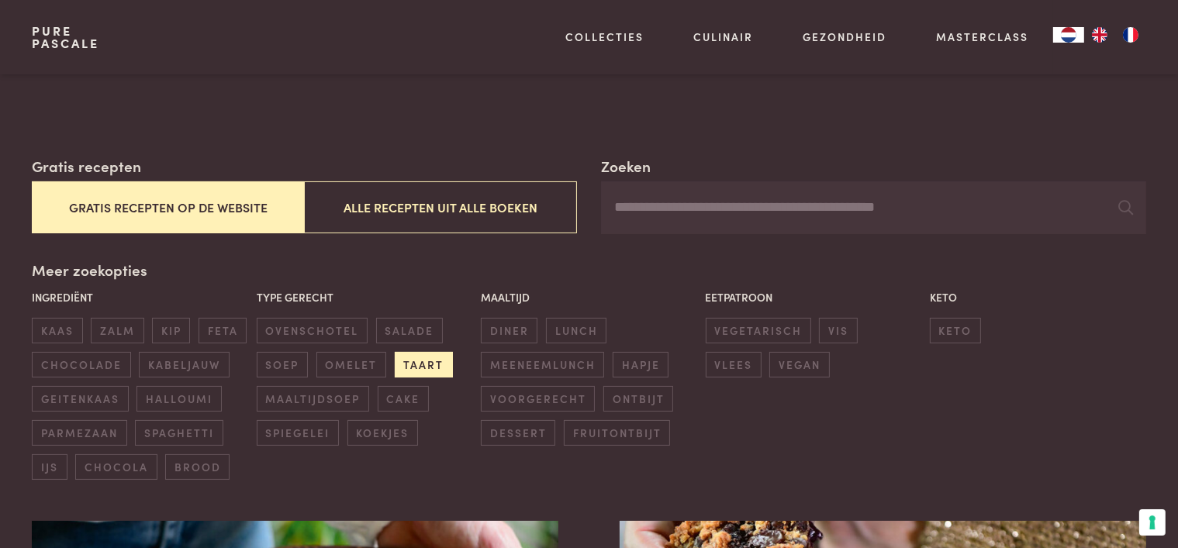
click at [423, 368] on span "taart" at bounding box center [424, 365] width 58 height 26
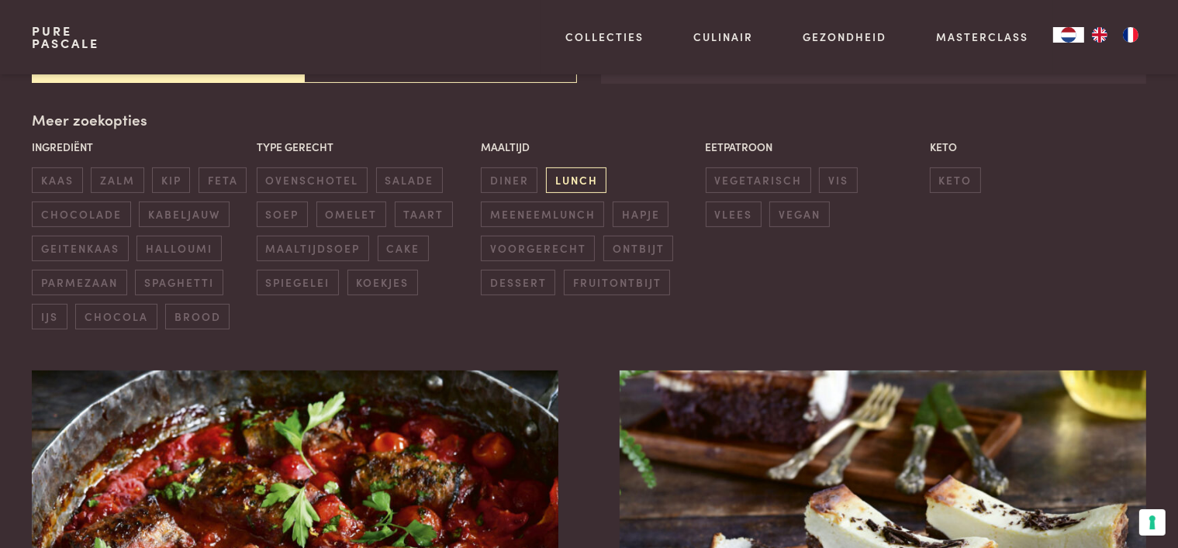
scroll to position [46, 0]
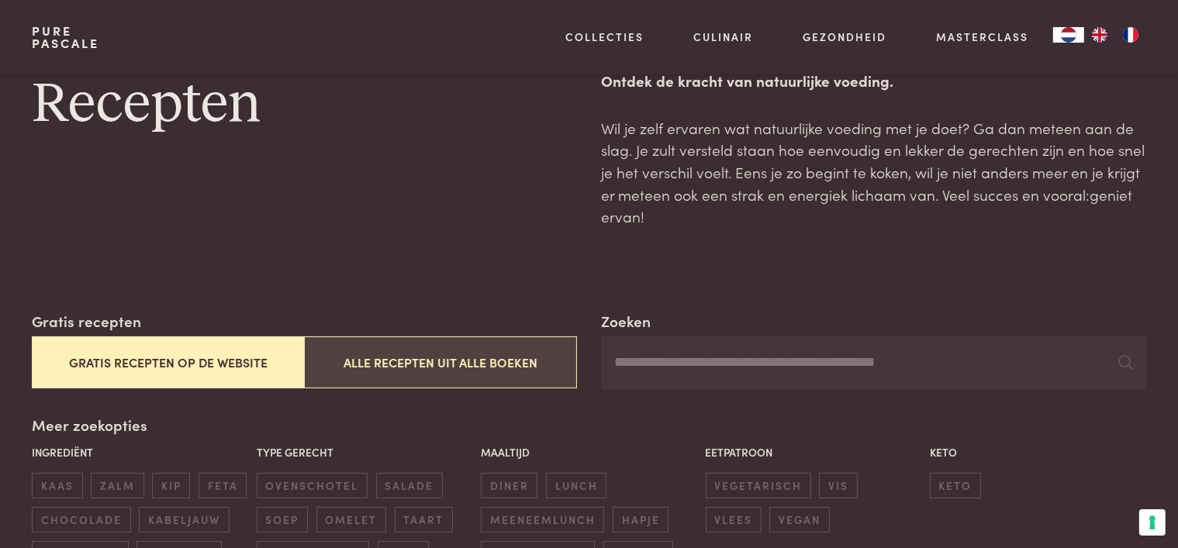
click at [448, 371] on button "Alle recepten uit alle boeken" at bounding box center [440, 363] width 272 height 52
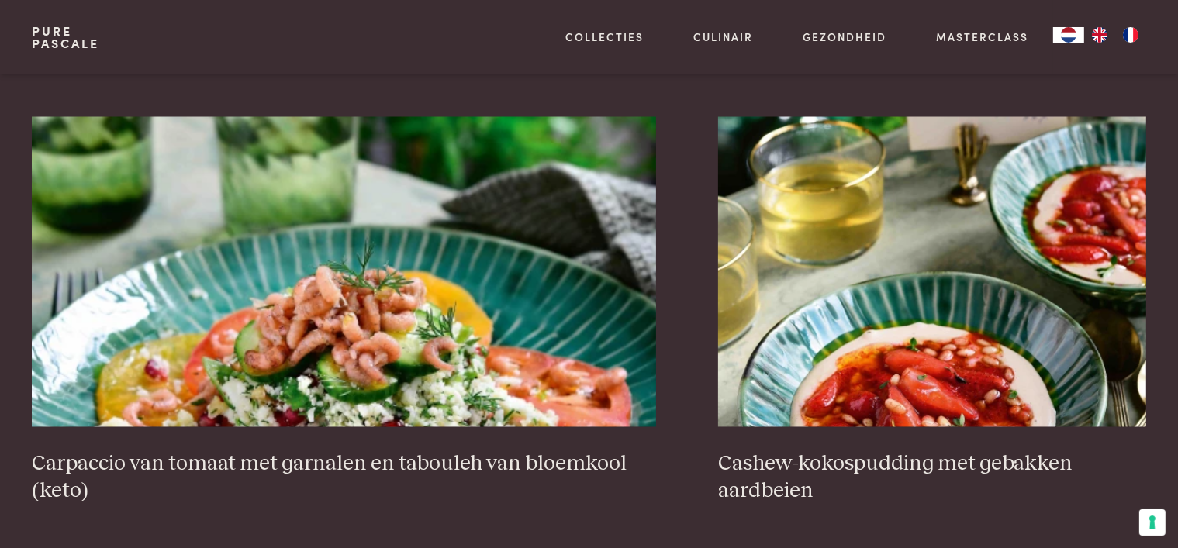
scroll to position [2837, 0]
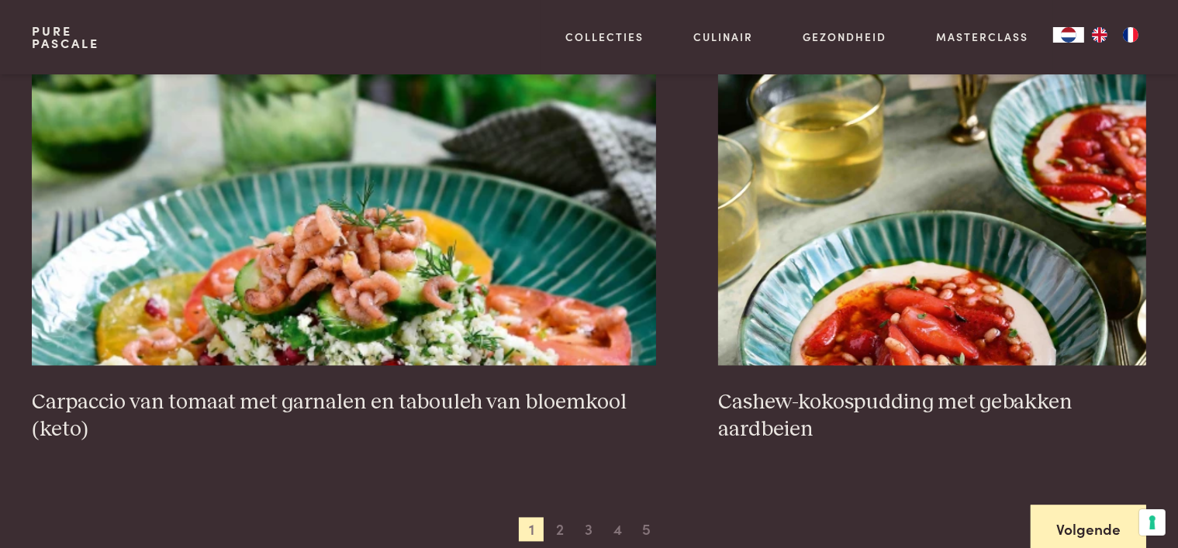
click at [1058, 517] on link "Volgende" at bounding box center [1089, 530] width 116 height 49
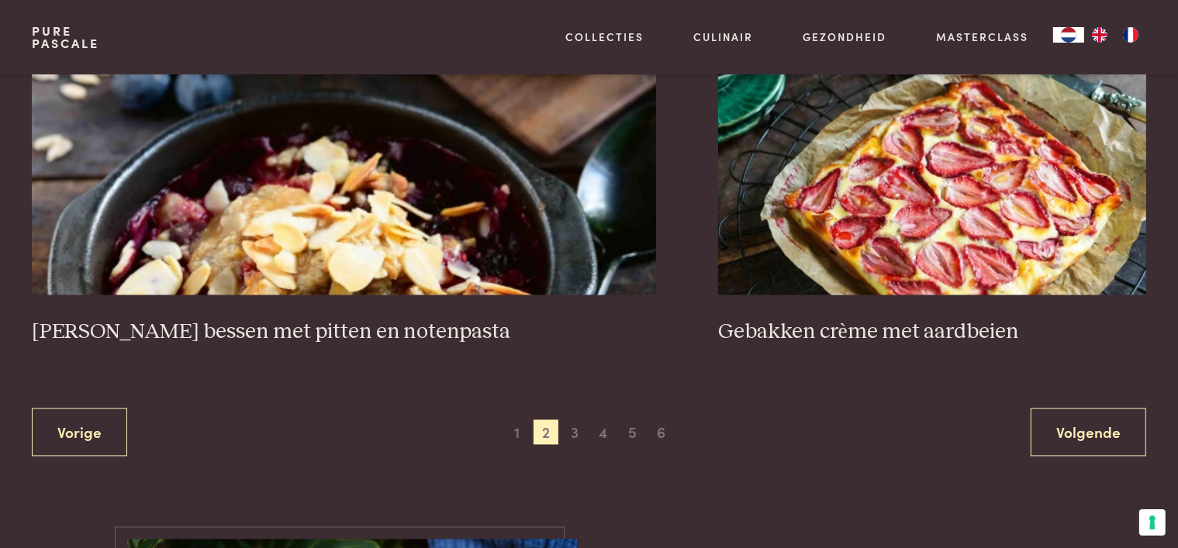
scroll to position [2915, 0]
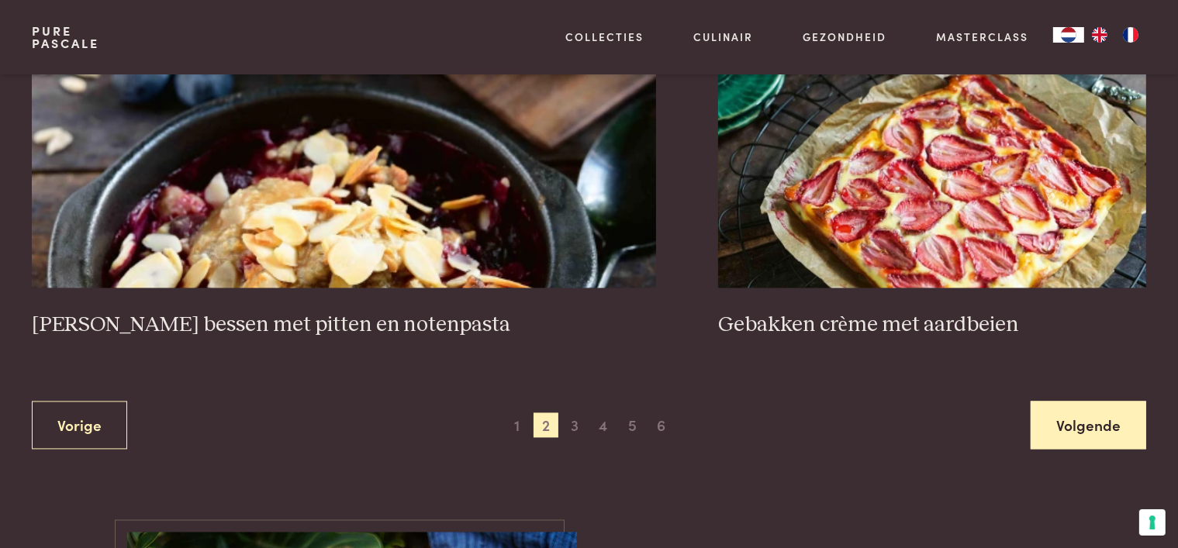
click at [1082, 416] on link "Volgende" at bounding box center [1089, 426] width 116 height 49
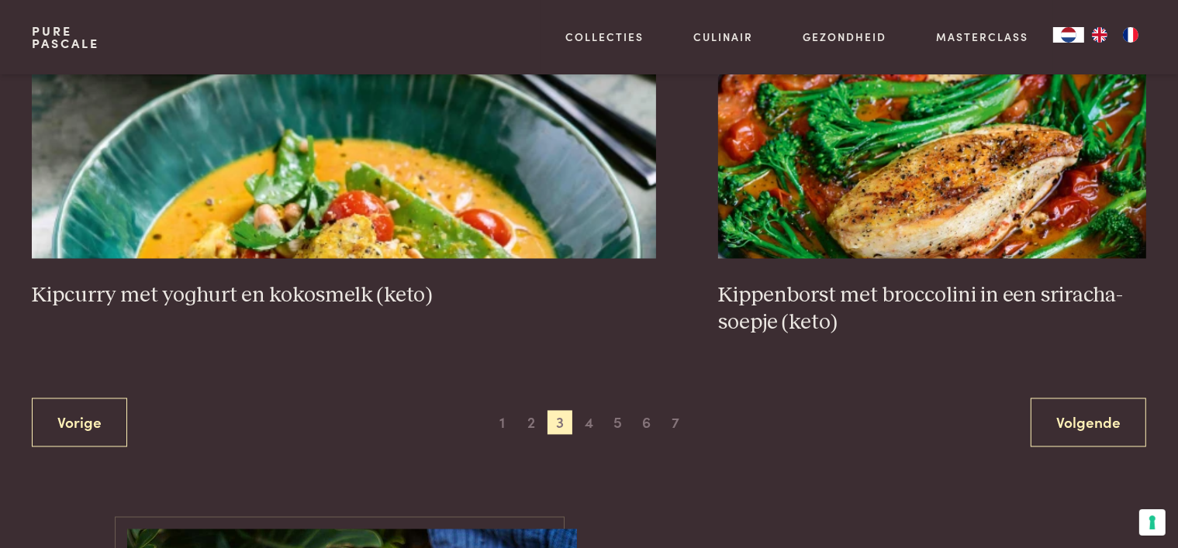
scroll to position [2915, 0]
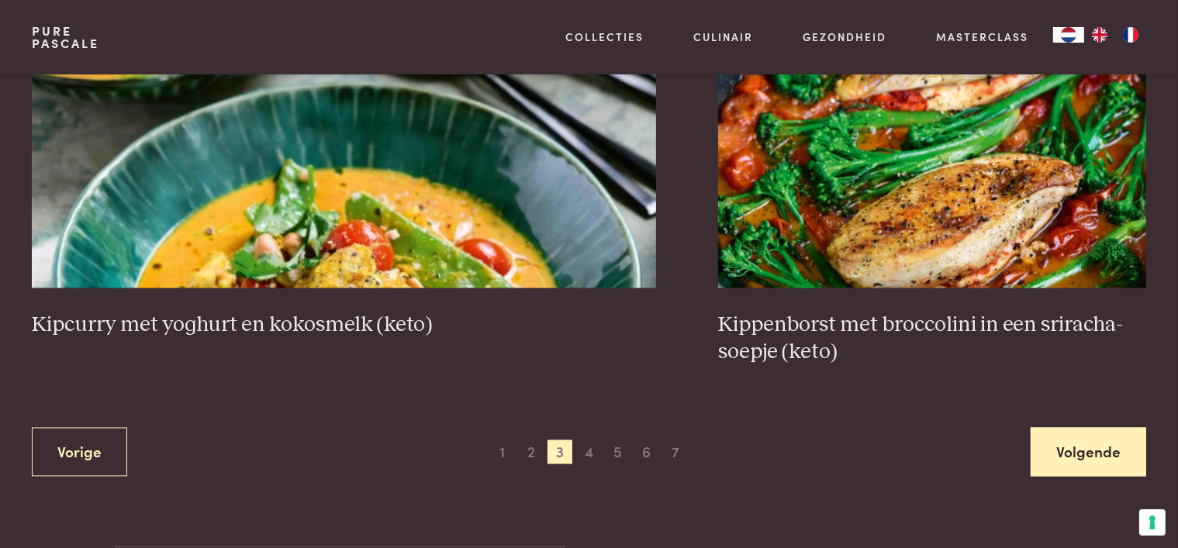
click at [1075, 450] on link "Volgende" at bounding box center [1089, 452] width 116 height 49
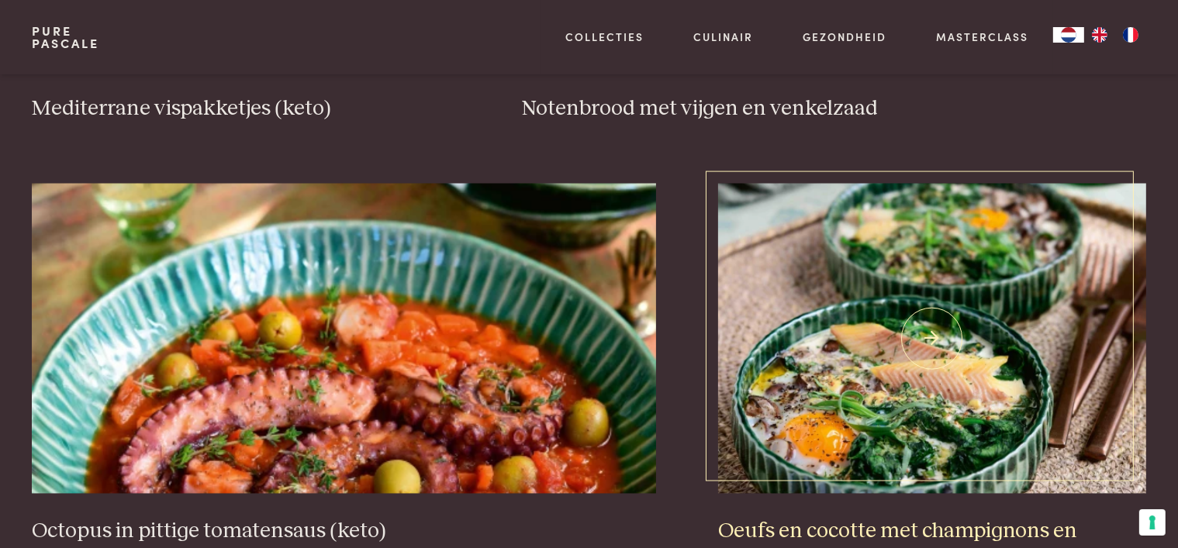
scroll to position [2760, 0]
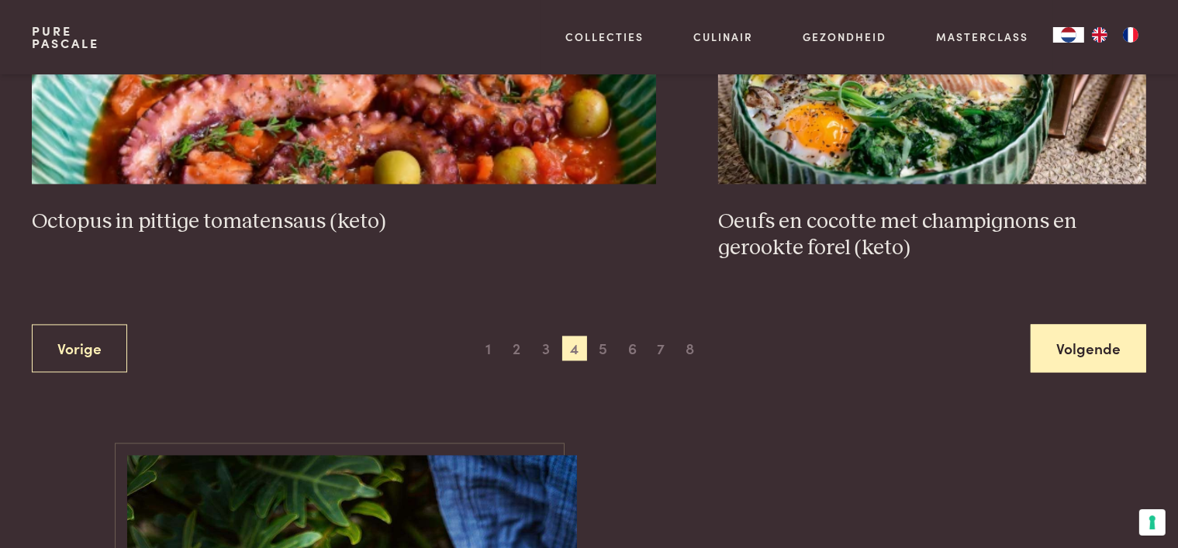
click at [1078, 353] on link "Volgende" at bounding box center [1089, 348] width 116 height 49
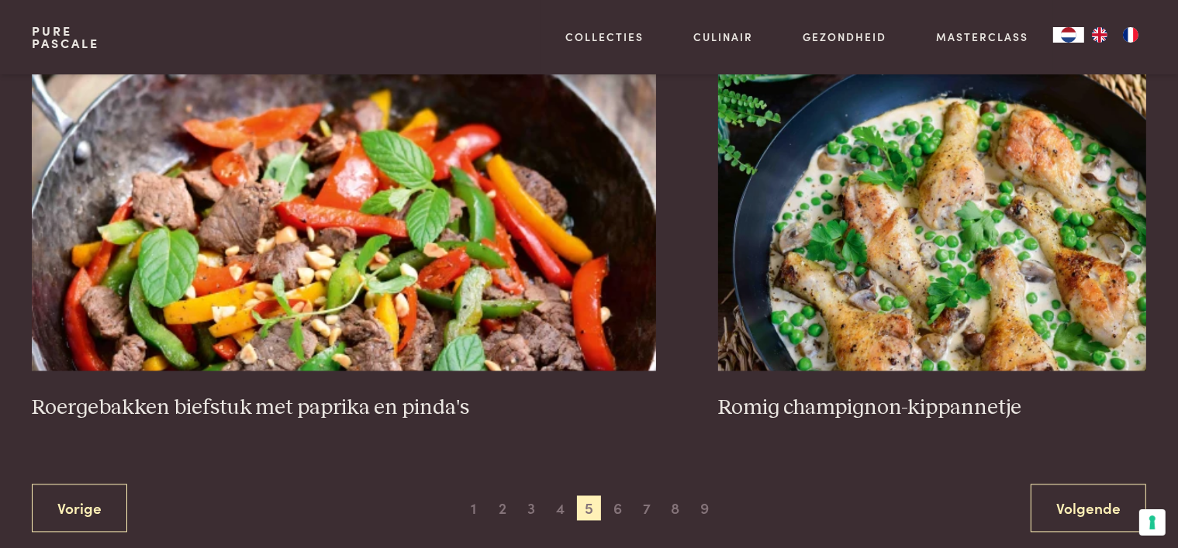
scroll to position [2837, 0]
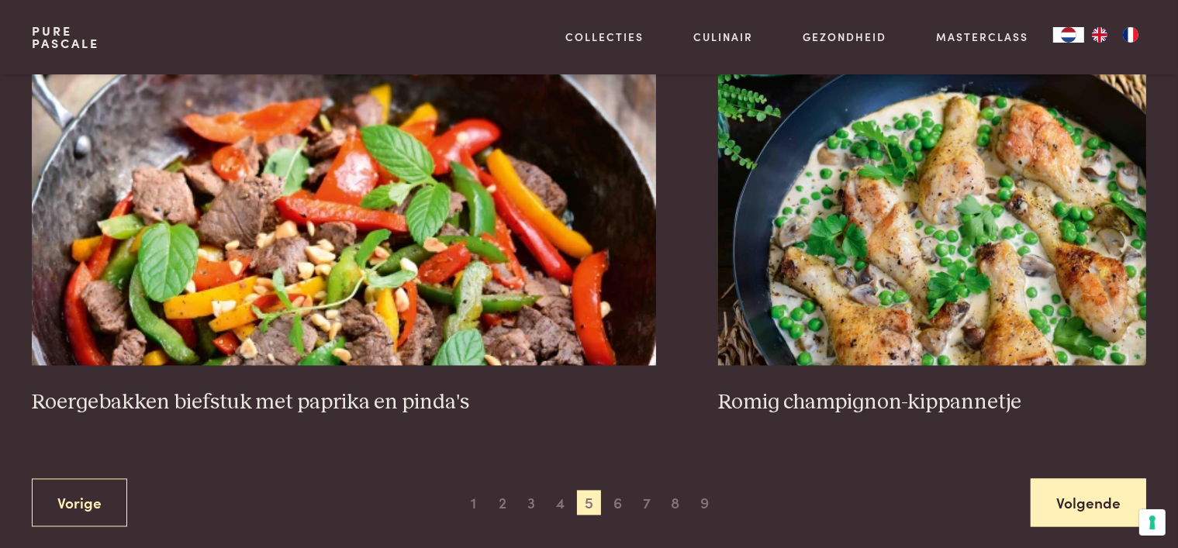
click at [1057, 505] on link "Volgende" at bounding box center [1089, 503] width 116 height 49
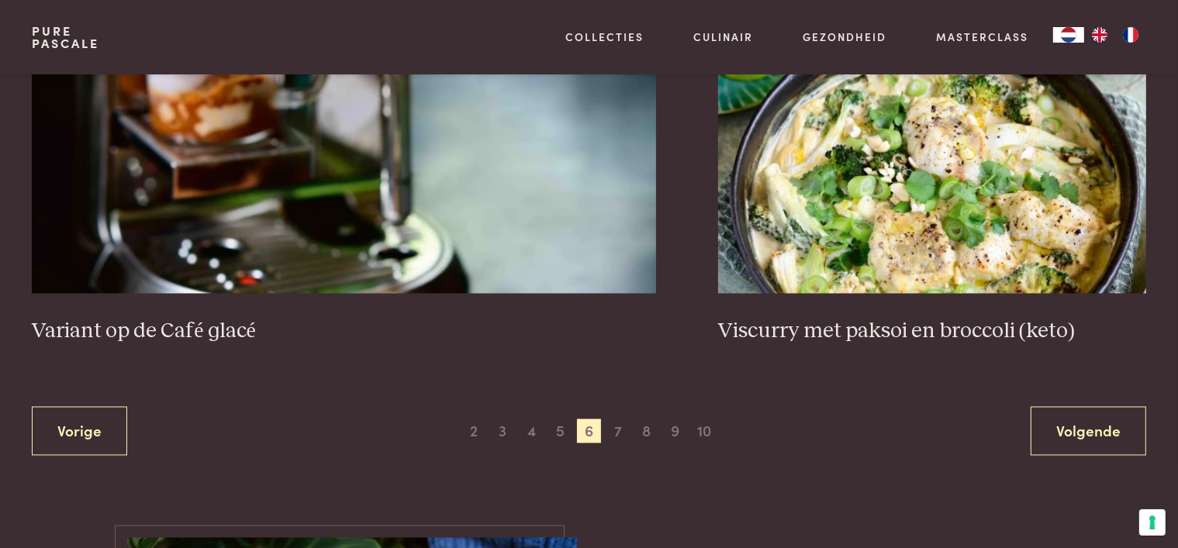
scroll to position [2915, 0]
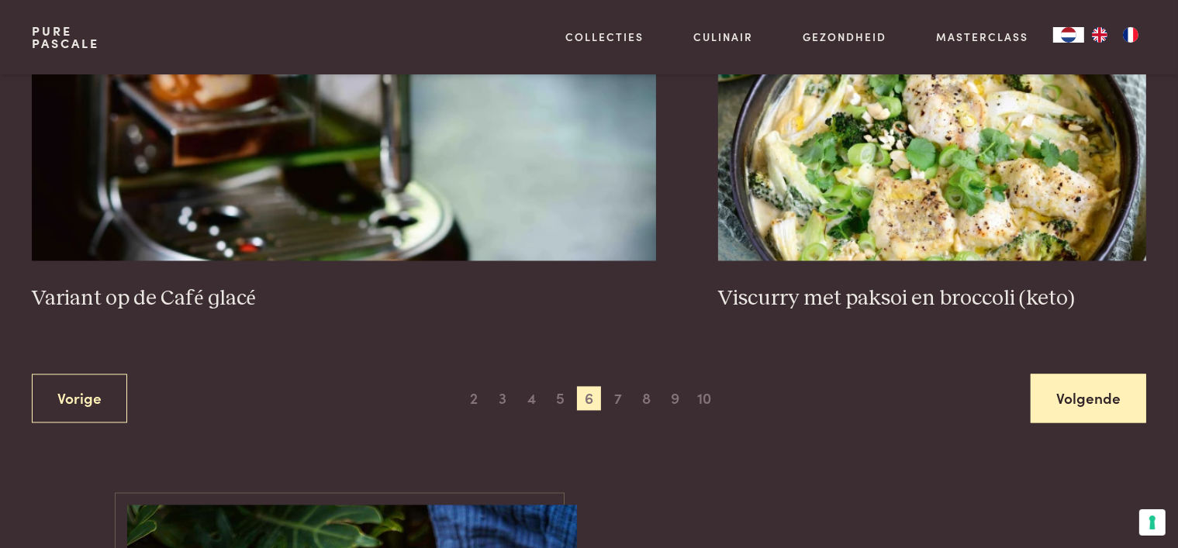
click at [1101, 400] on link "Volgende" at bounding box center [1089, 399] width 116 height 49
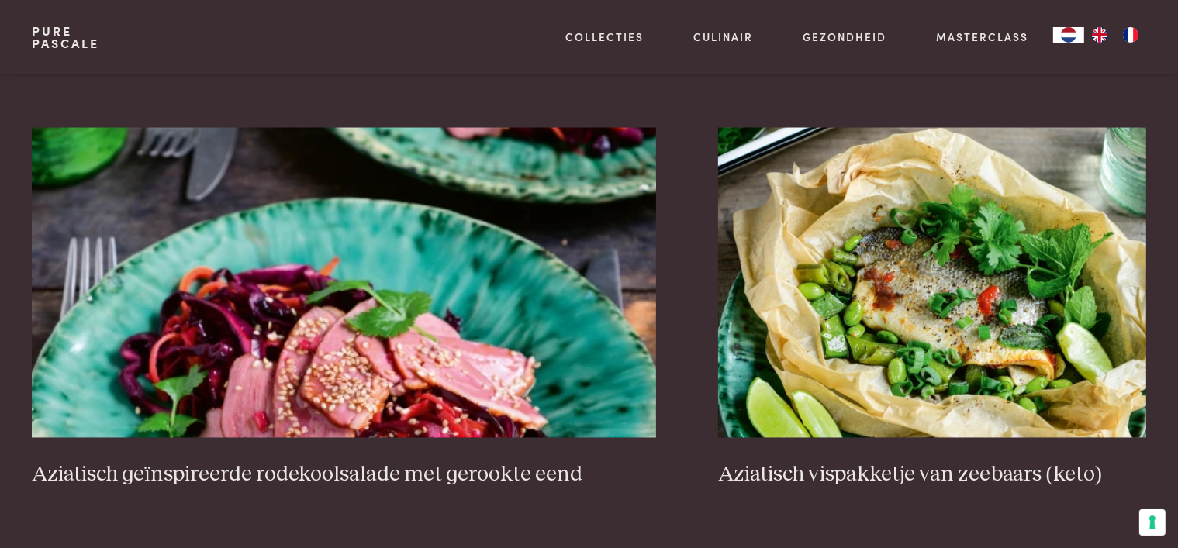
scroll to position [2760, 0]
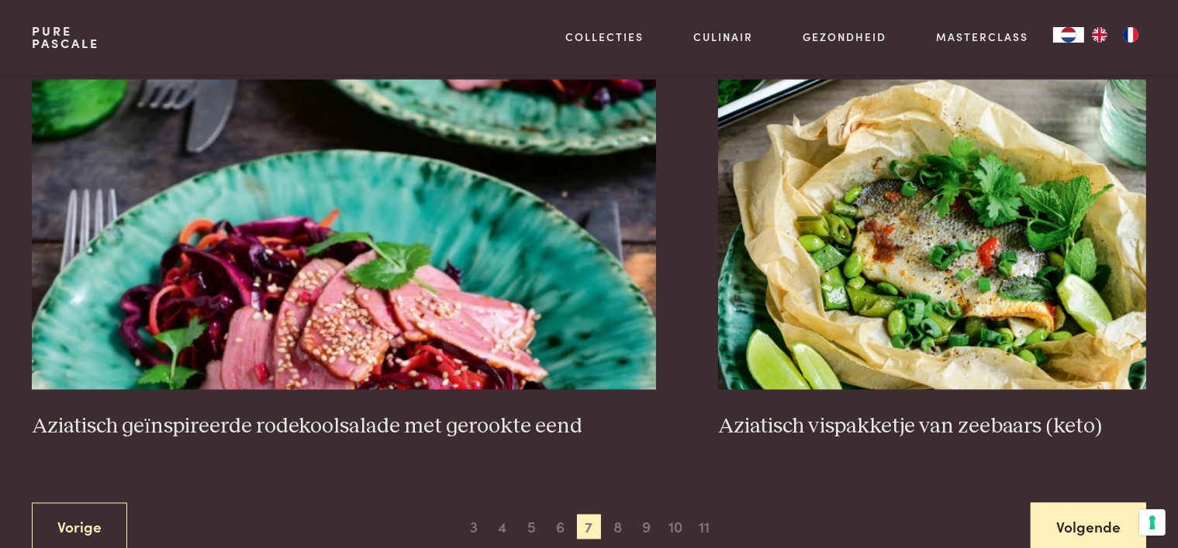
click at [1068, 514] on link "Volgende" at bounding box center [1089, 527] width 116 height 49
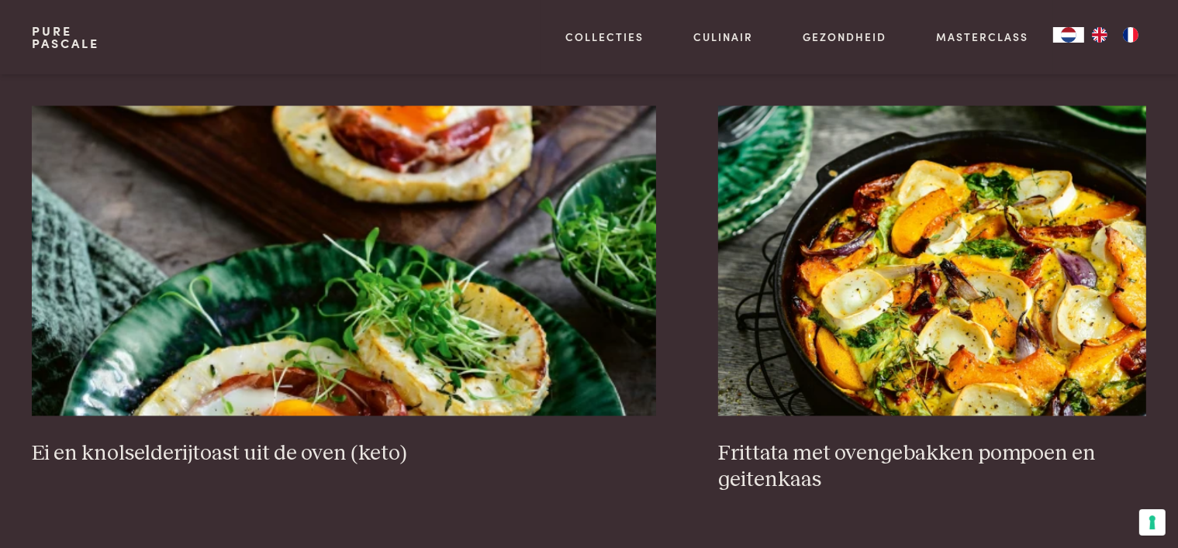
scroll to position [3147, 0]
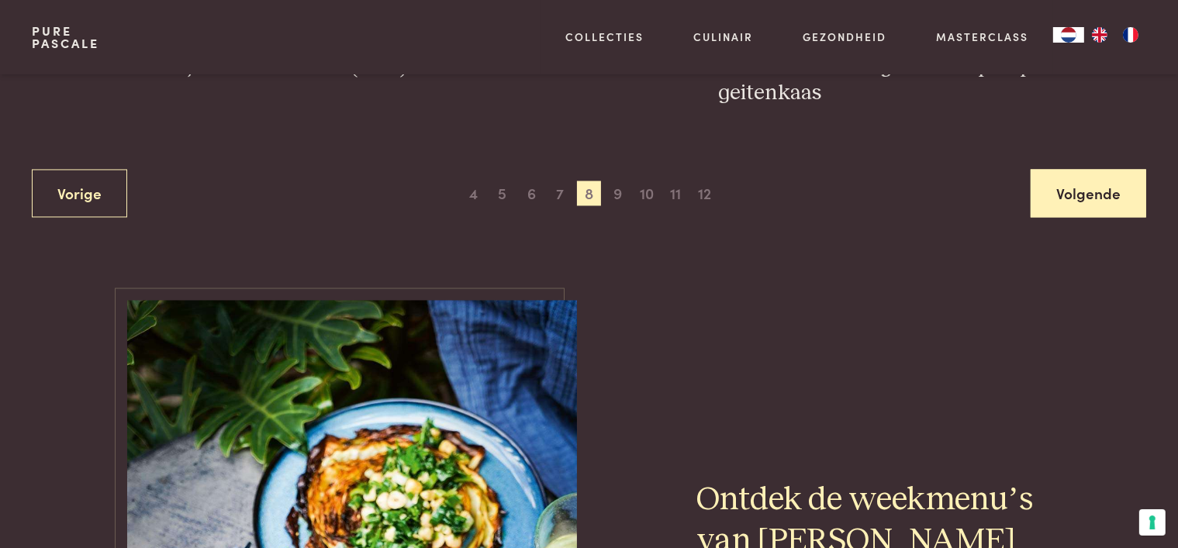
click at [1064, 189] on link "Volgende" at bounding box center [1089, 193] width 116 height 49
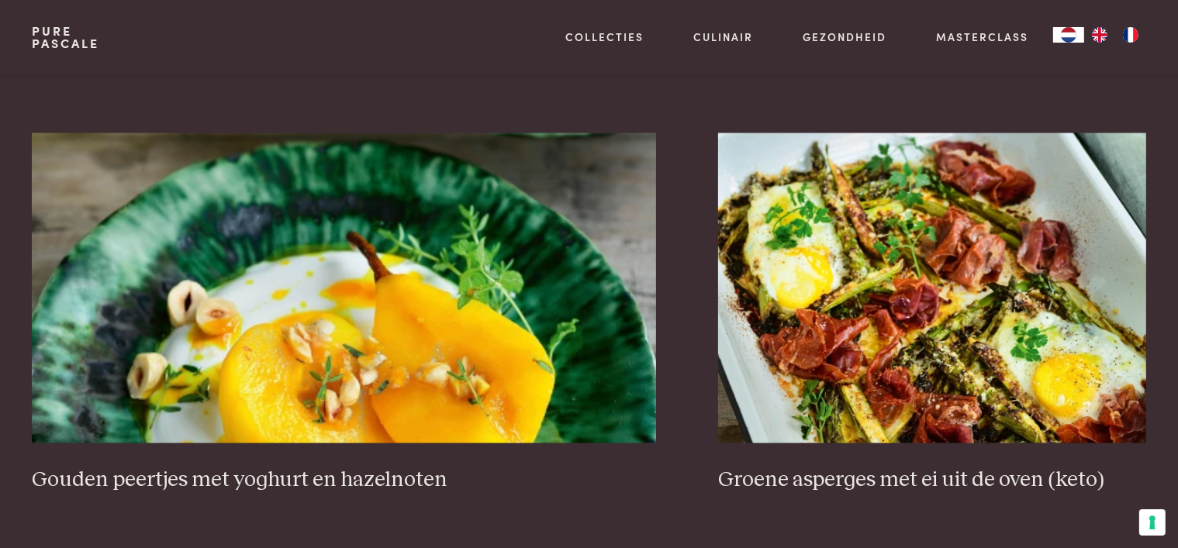
scroll to position [3070, 0]
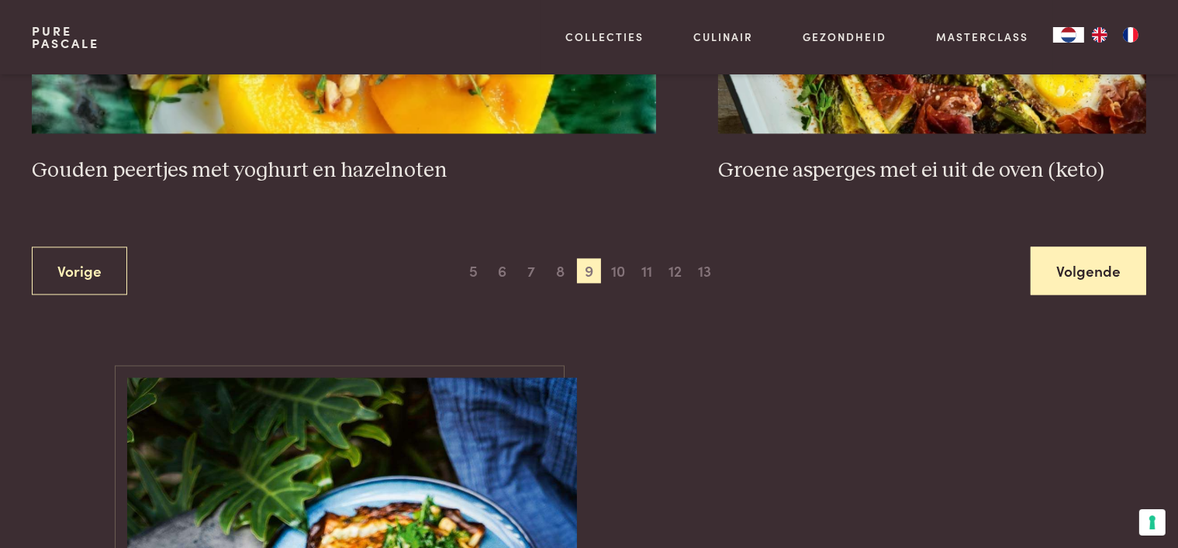
click at [1051, 285] on link "Volgende" at bounding box center [1089, 271] width 116 height 49
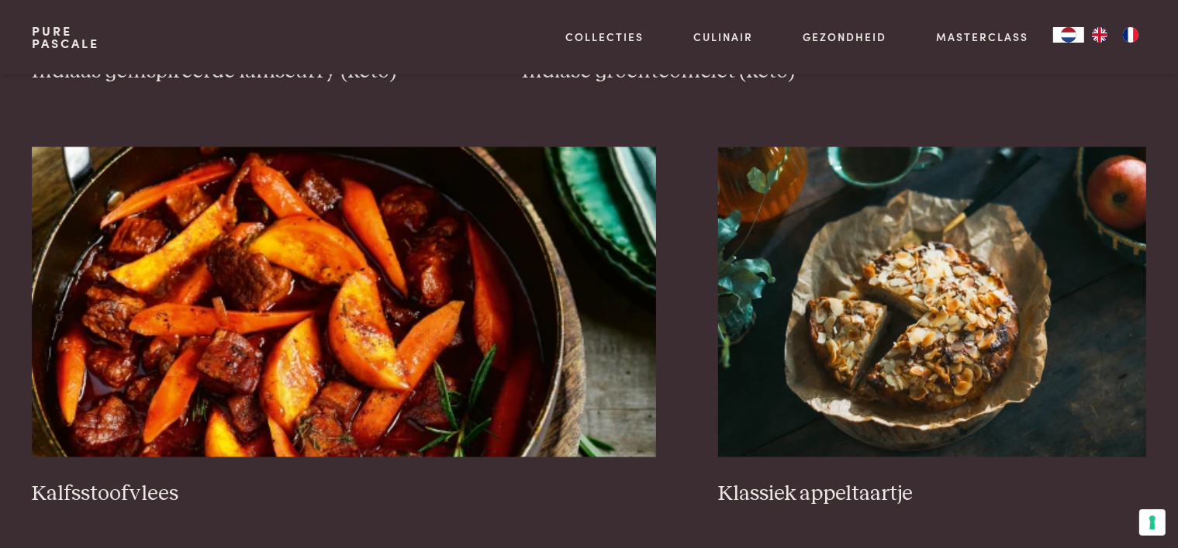
scroll to position [2837, 0]
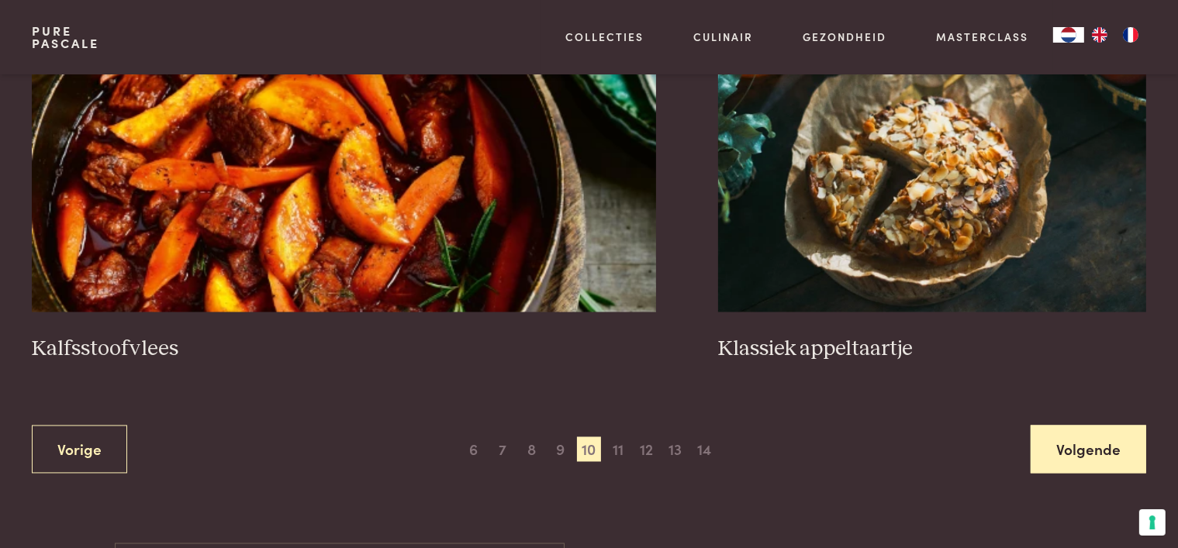
click at [1072, 438] on link "Volgende" at bounding box center [1089, 450] width 116 height 49
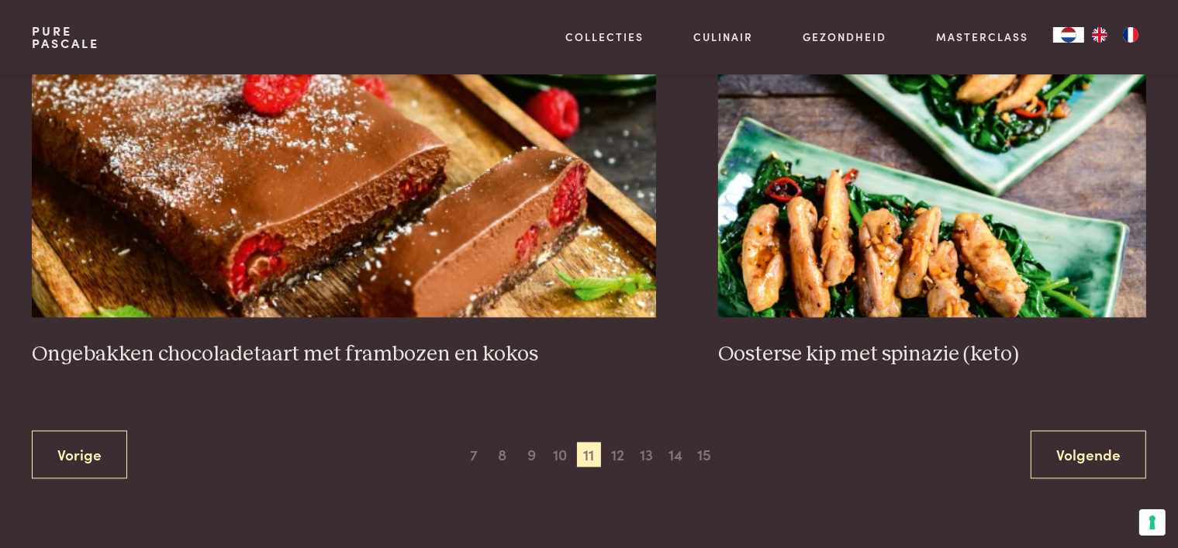
scroll to position [2992, 0]
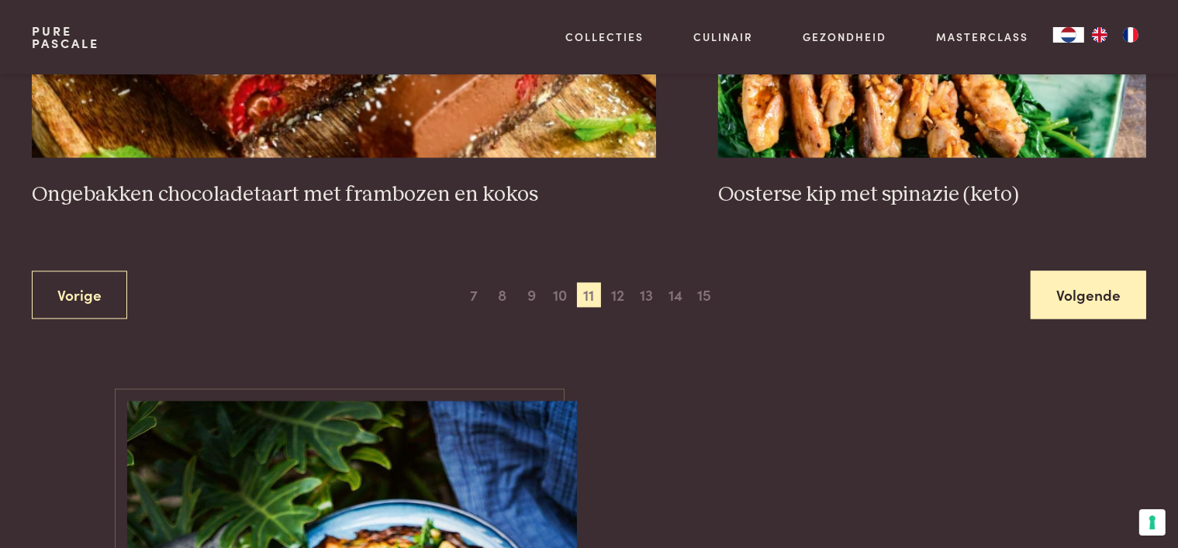
click at [1100, 301] on link "Volgende" at bounding box center [1089, 295] width 116 height 49
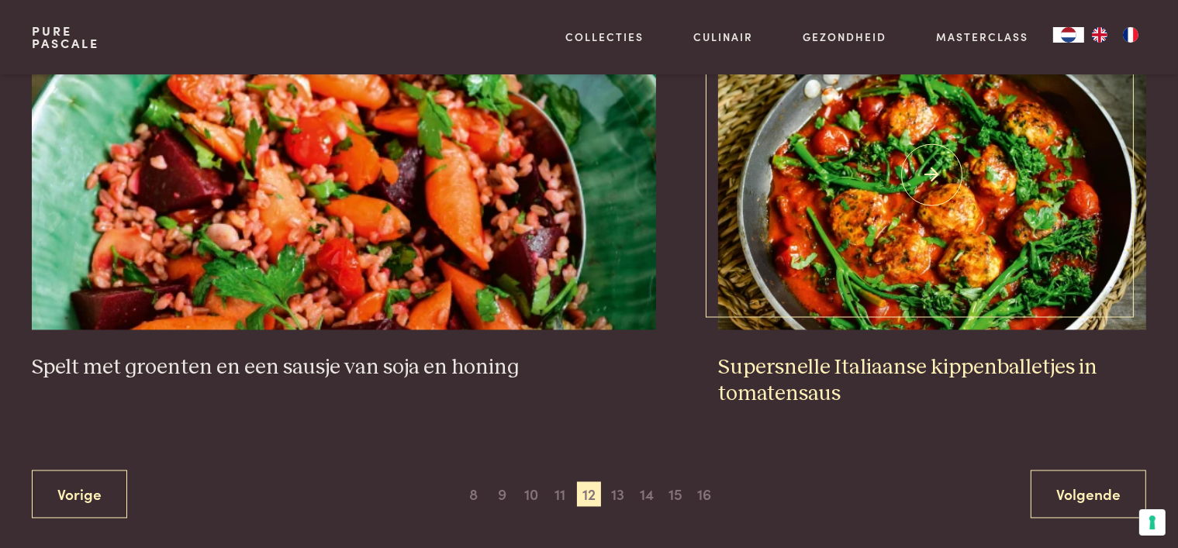
scroll to position [3147, 0]
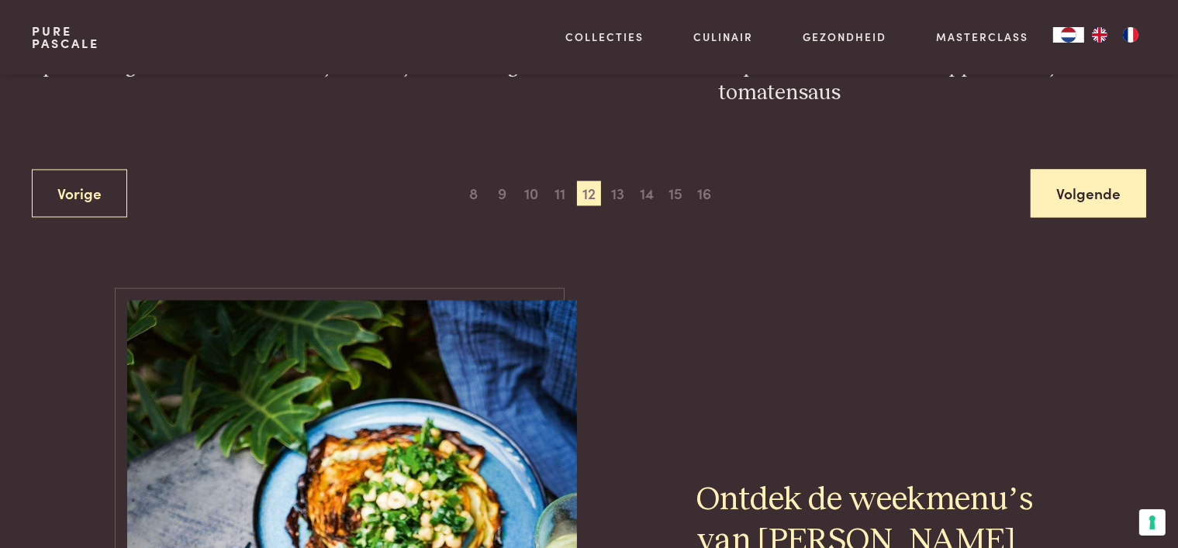
click at [1078, 209] on link "Volgende" at bounding box center [1089, 193] width 116 height 49
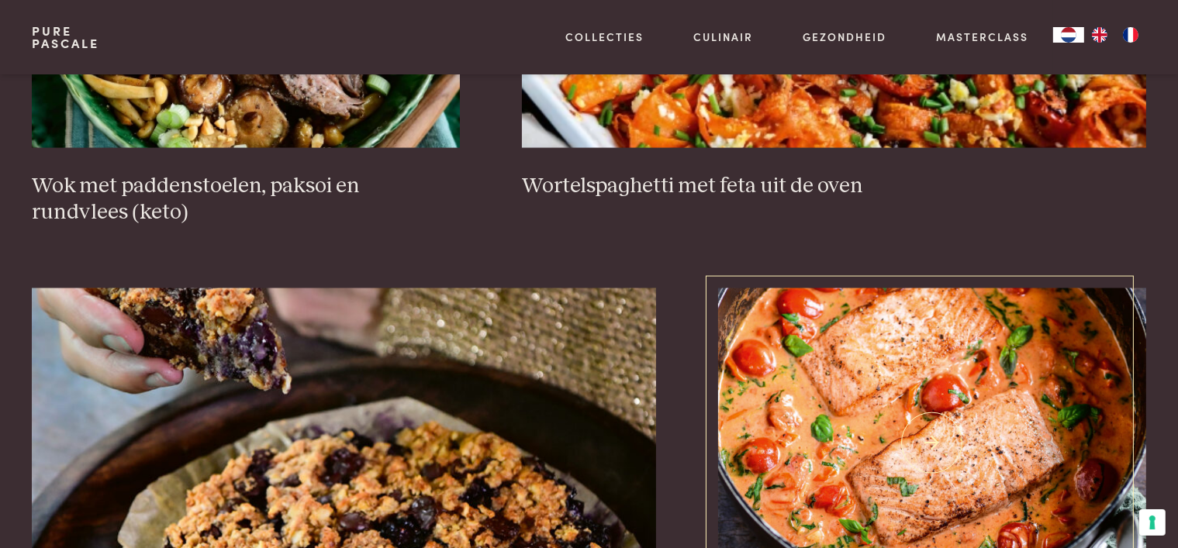
scroll to position [2837, 0]
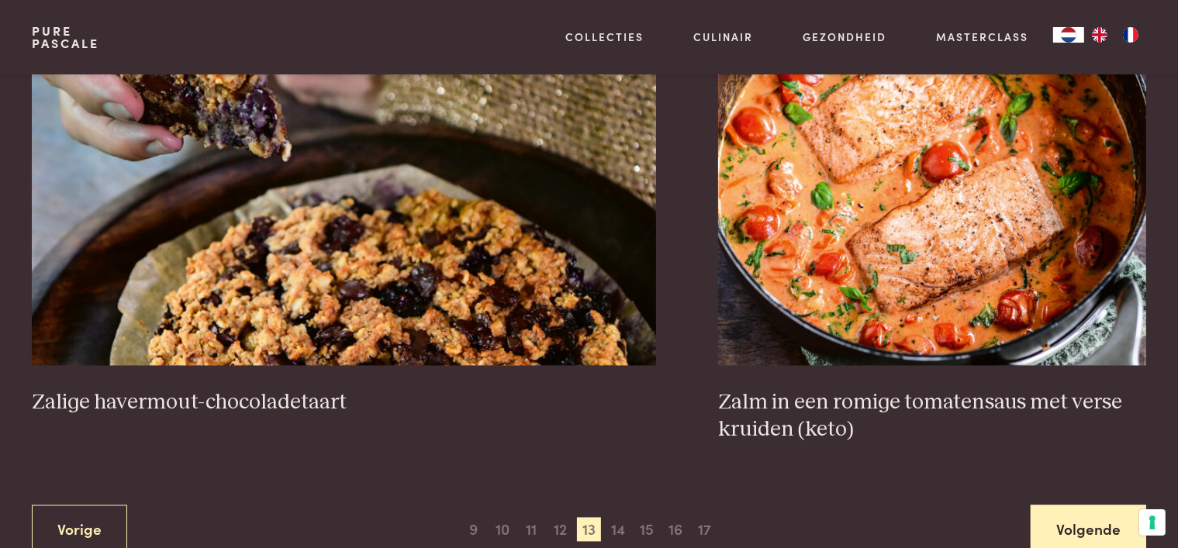
click at [1058, 513] on link "Volgende" at bounding box center [1089, 530] width 116 height 49
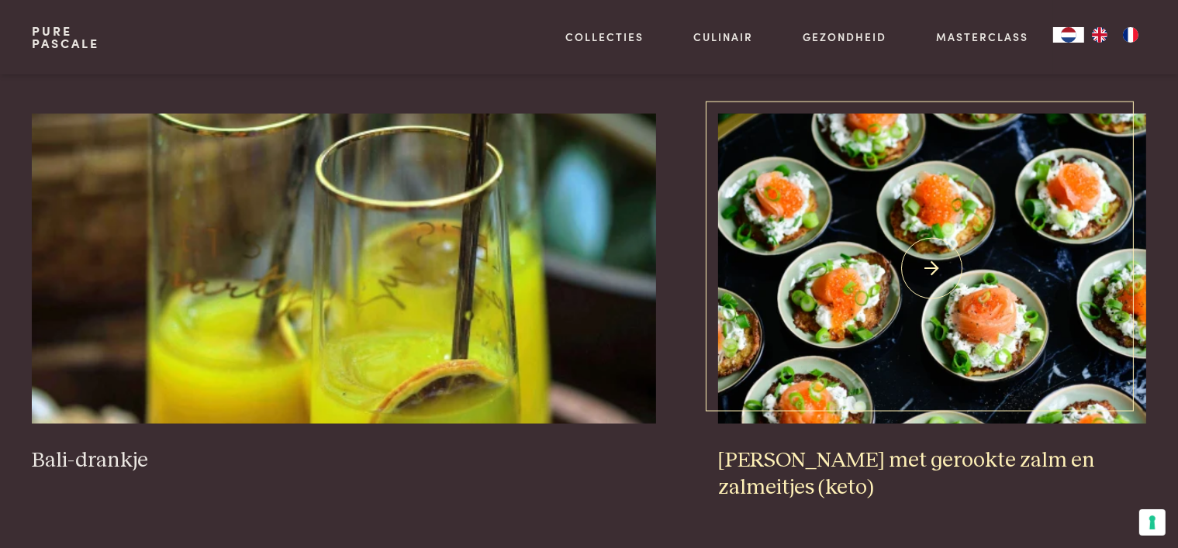
scroll to position [2837, 0]
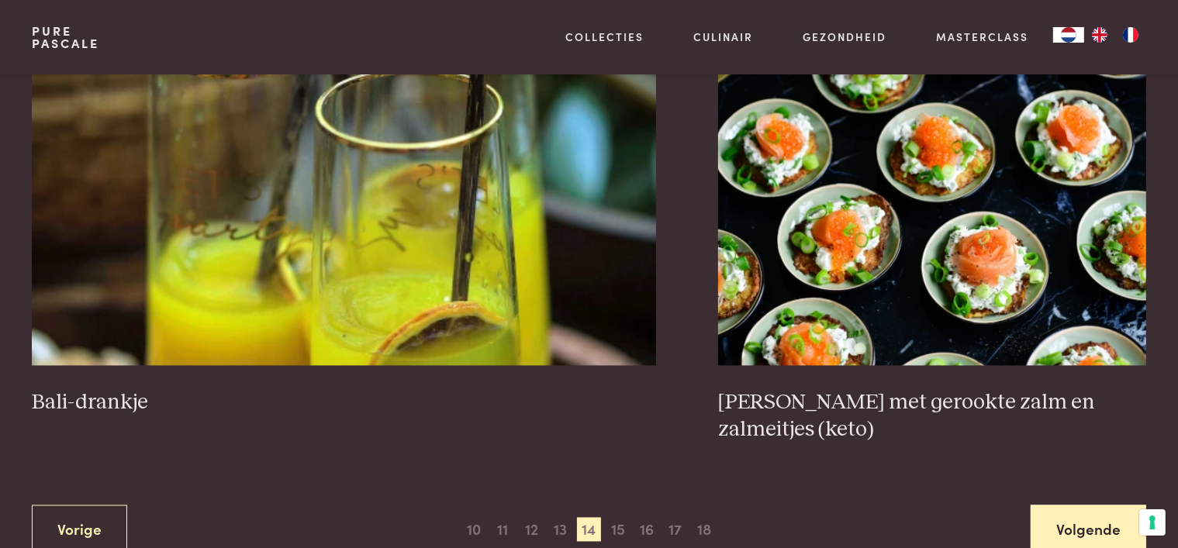
click at [1056, 506] on link "Volgende" at bounding box center [1089, 530] width 116 height 49
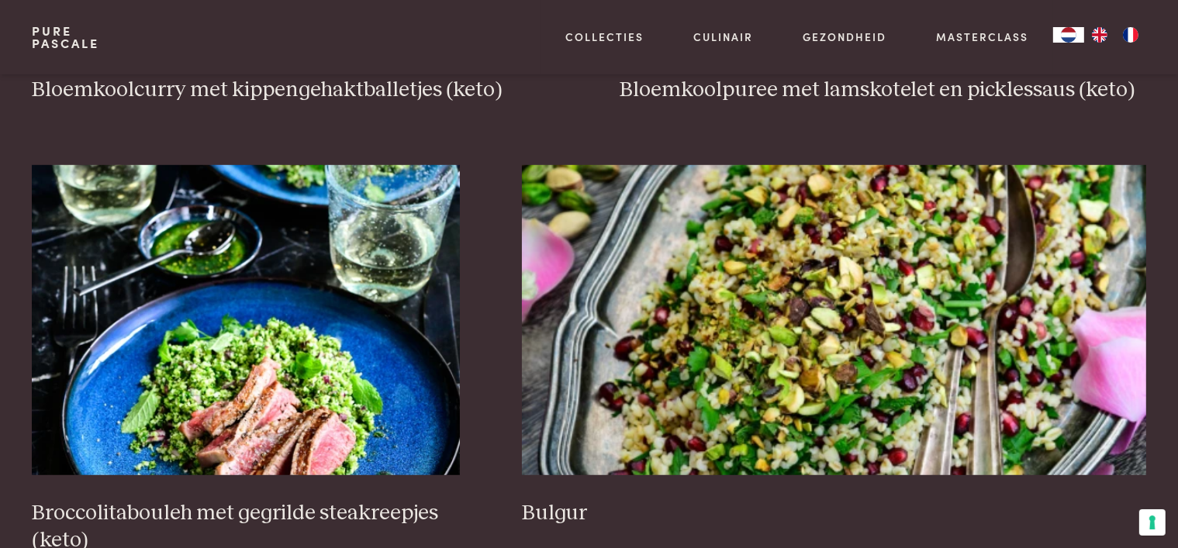
scroll to position [1131, 0]
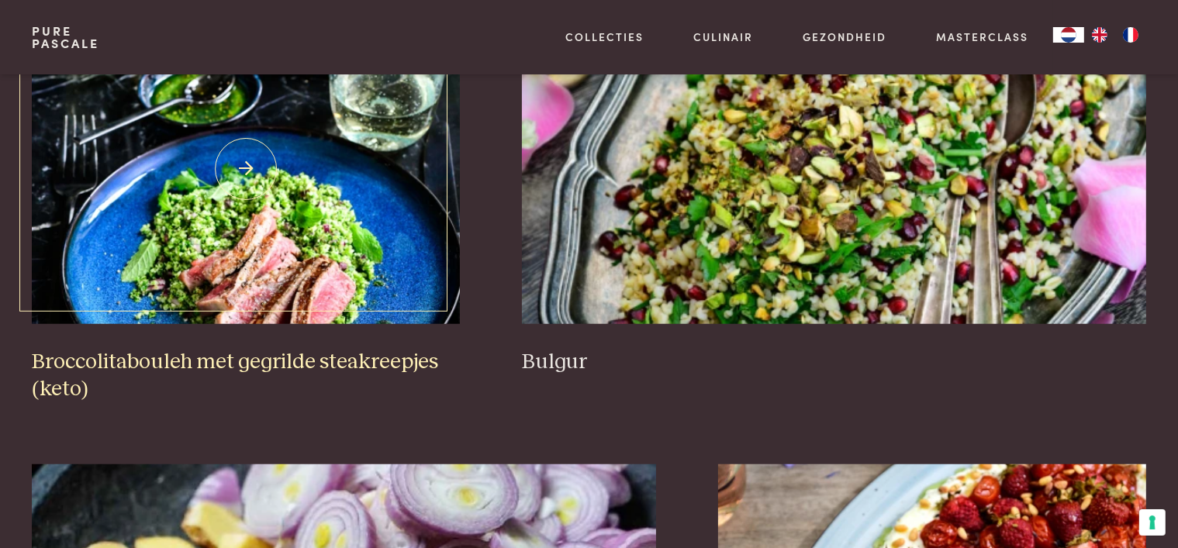
click at [332, 293] on img at bounding box center [246, 169] width 428 height 310
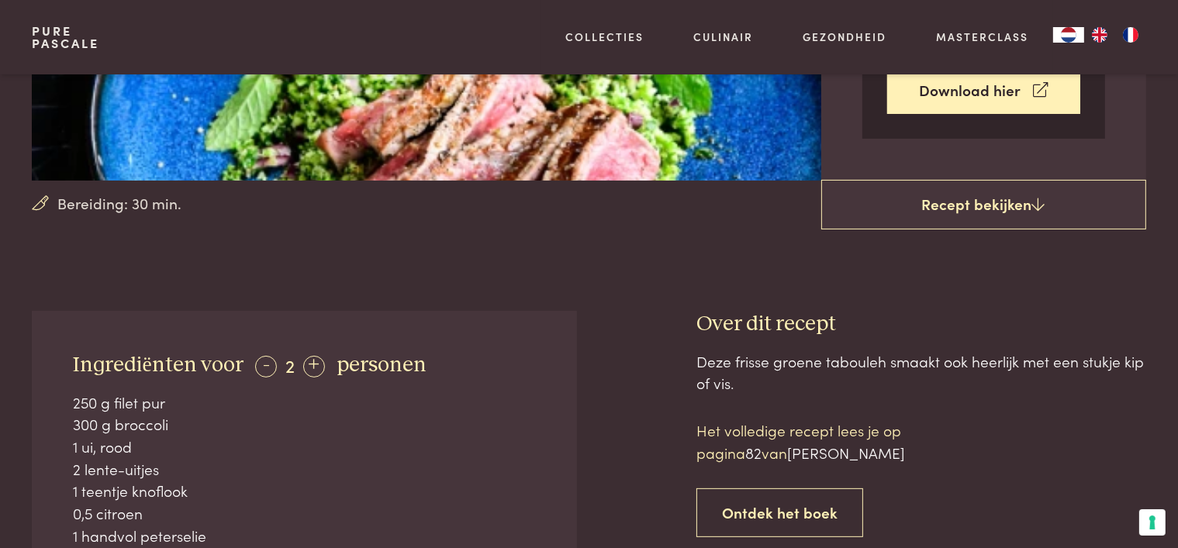
scroll to position [388, 0]
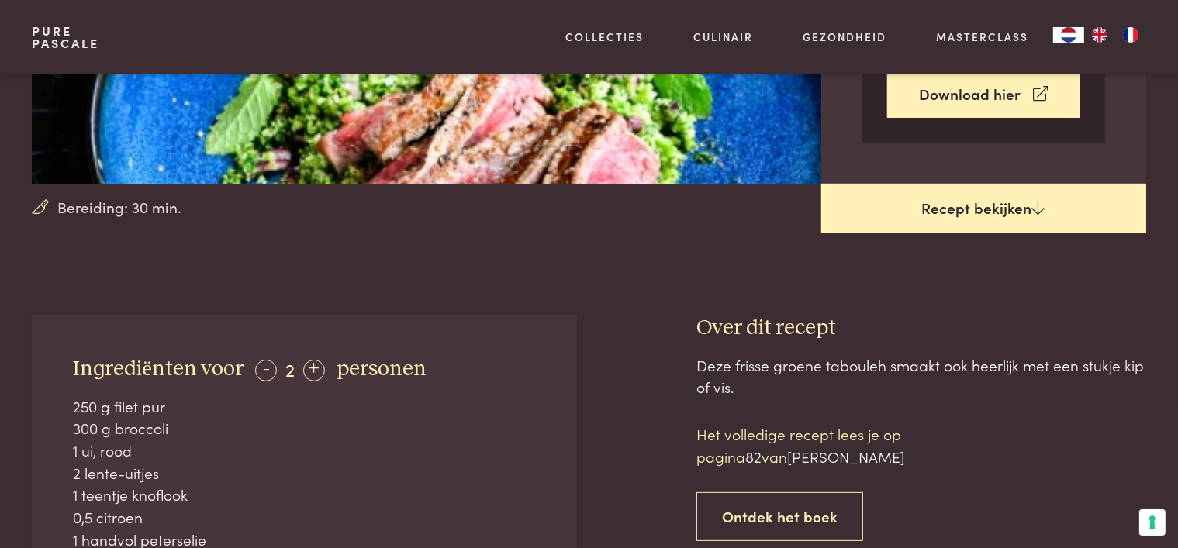
click at [969, 211] on link "Recept bekijken" at bounding box center [983, 209] width 325 height 50
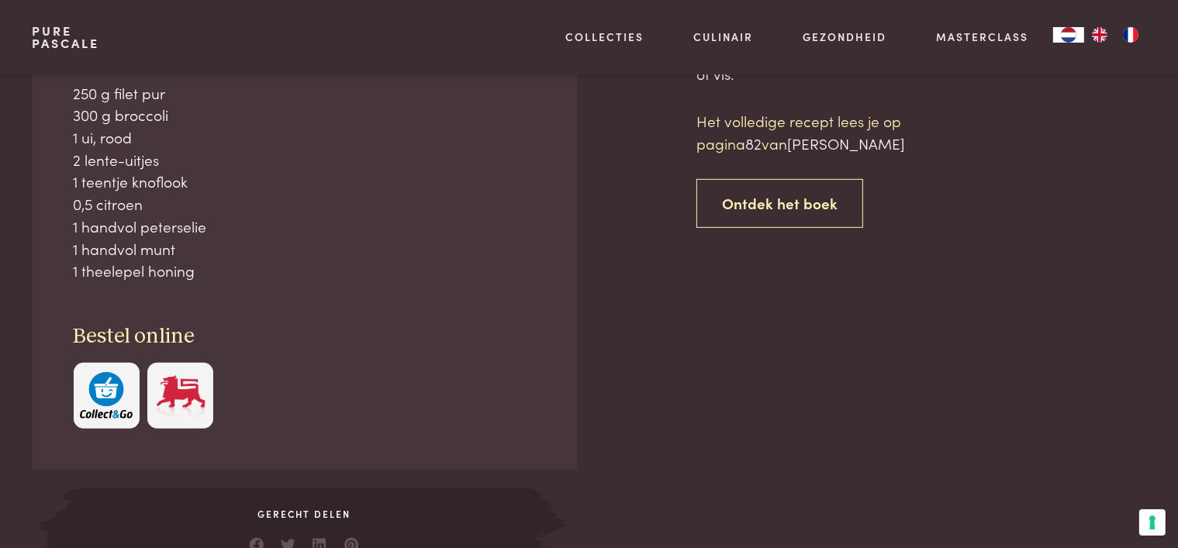
scroll to position [701, 0]
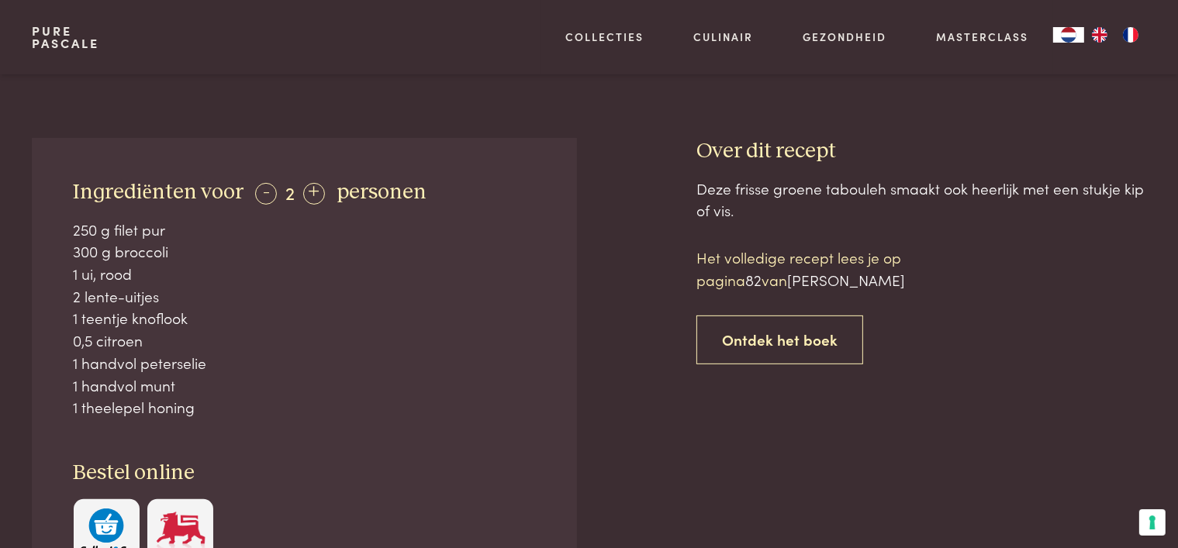
scroll to position [391, 0]
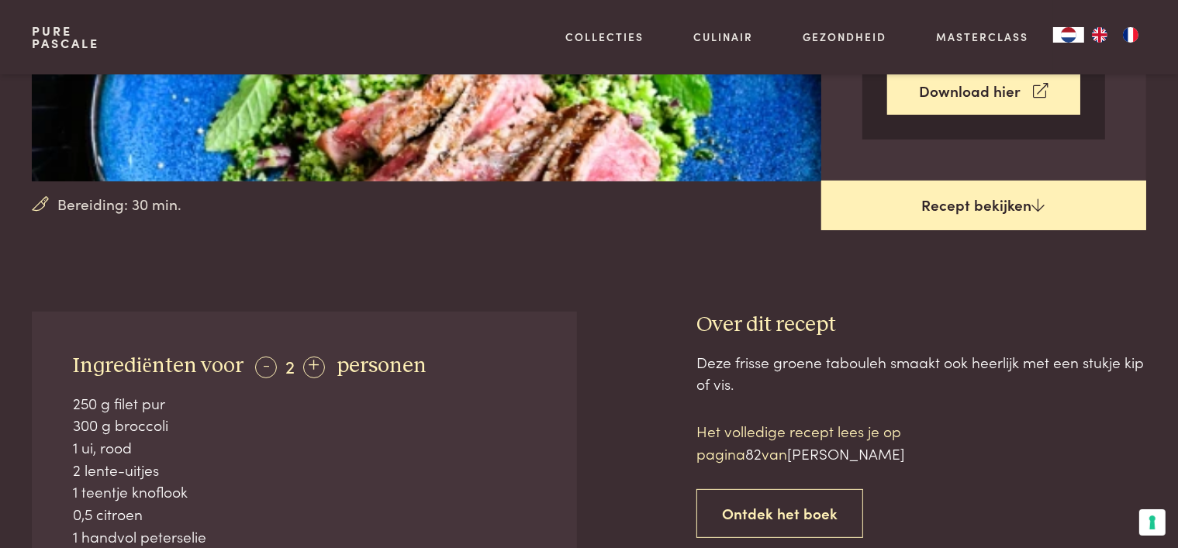
click at [986, 208] on link "Recept bekijken" at bounding box center [983, 206] width 325 height 50
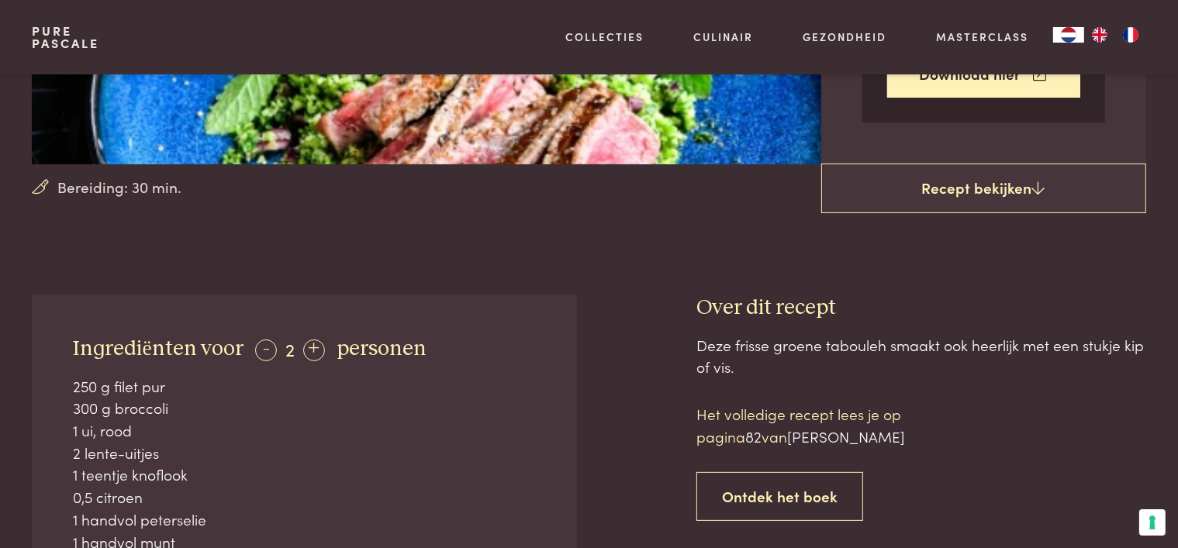
scroll to position [313, 0]
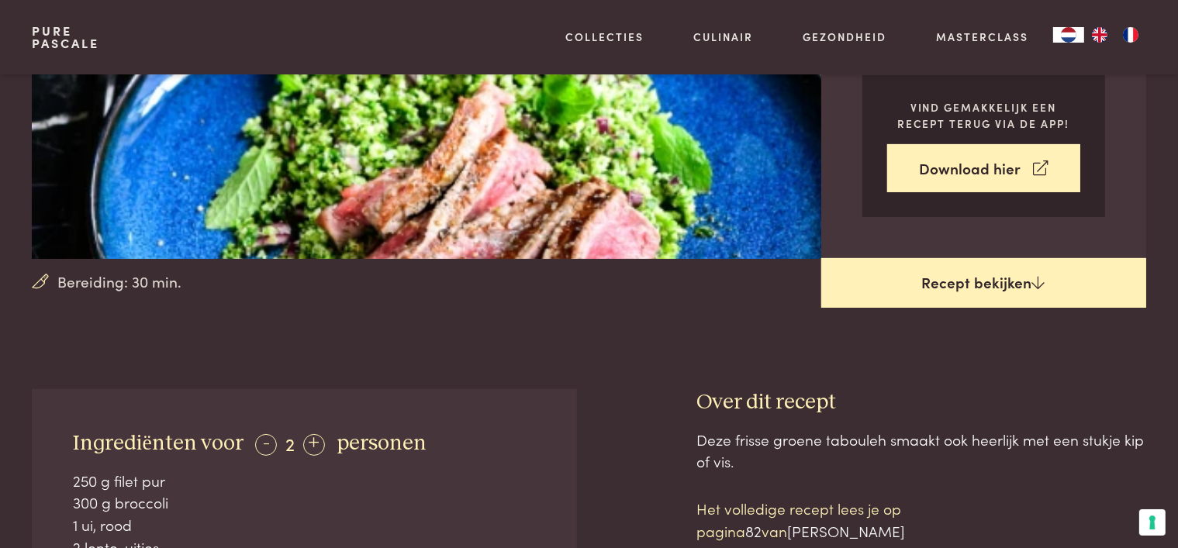
click at [1047, 283] on link "Recept bekijken" at bounding box center [983, 283] width 325 height 50
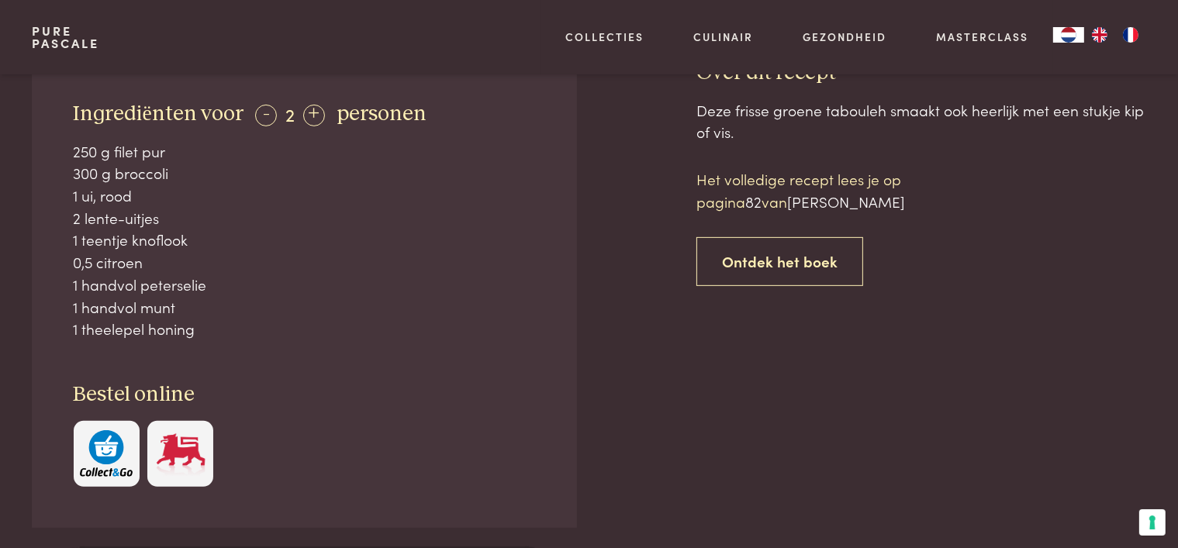
scroll to position [391, 0]
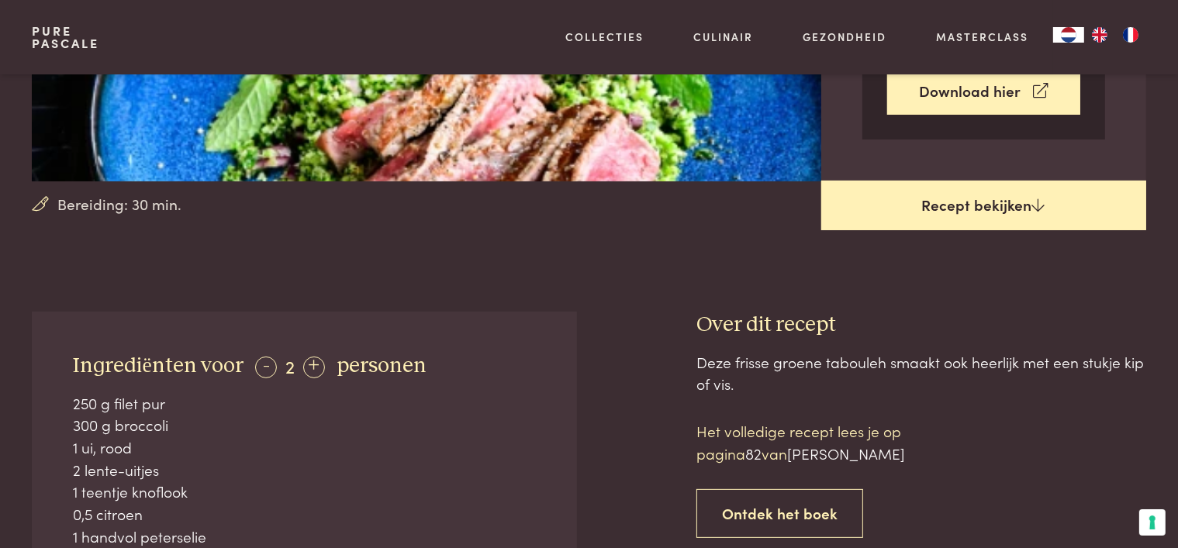
click at [900, 212] on link "Recept bekijken" at bounding box center [983, 206] width 325 height 50
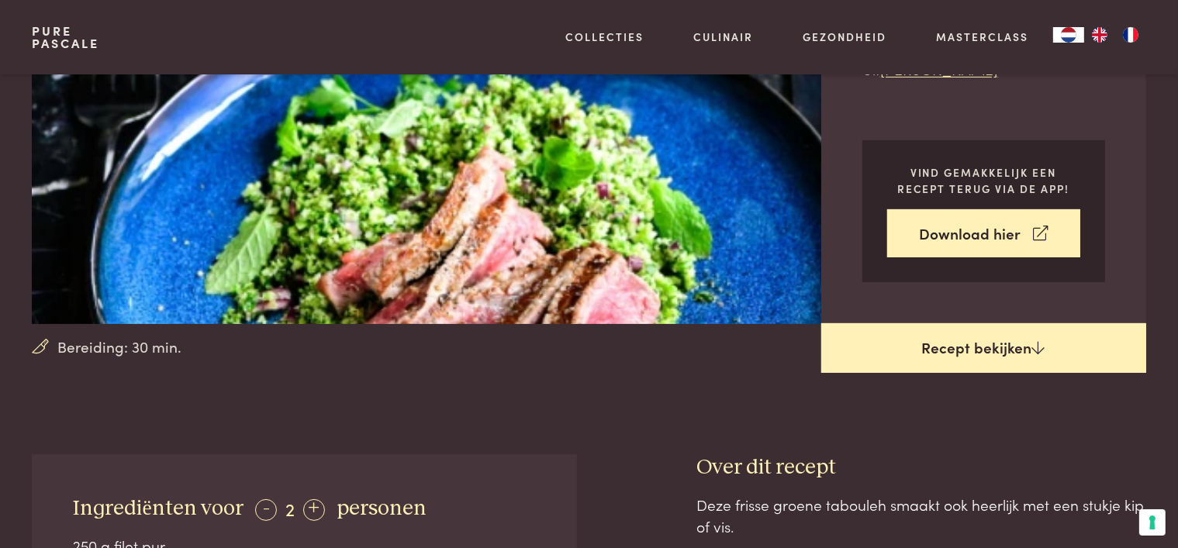
scroll to position [158, 0]
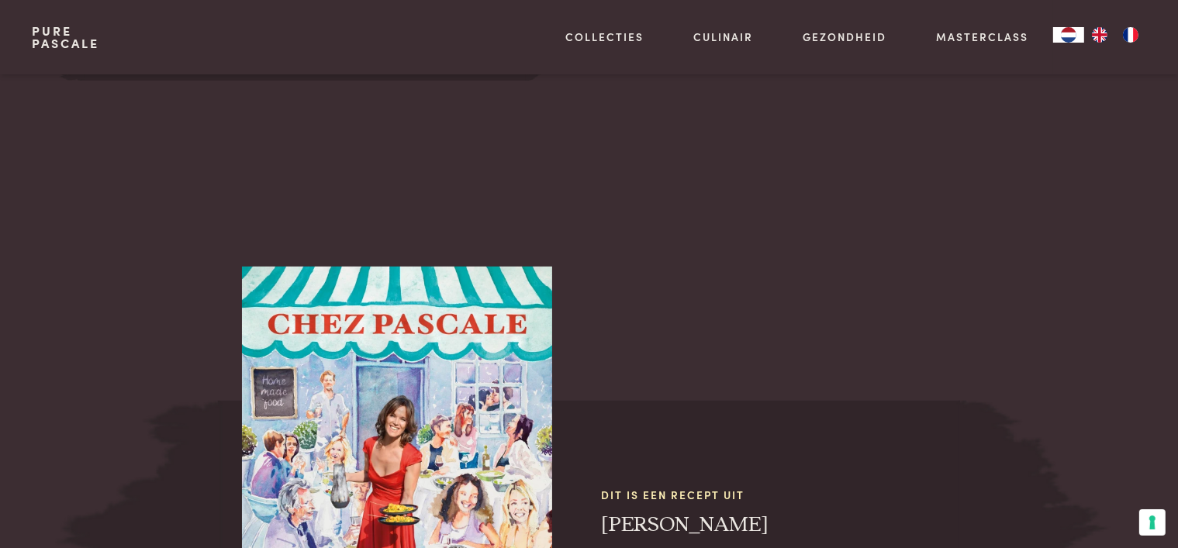
scroll to position [1089, 0]
